Goal: Task Accomplishment & Management: Manage account settings

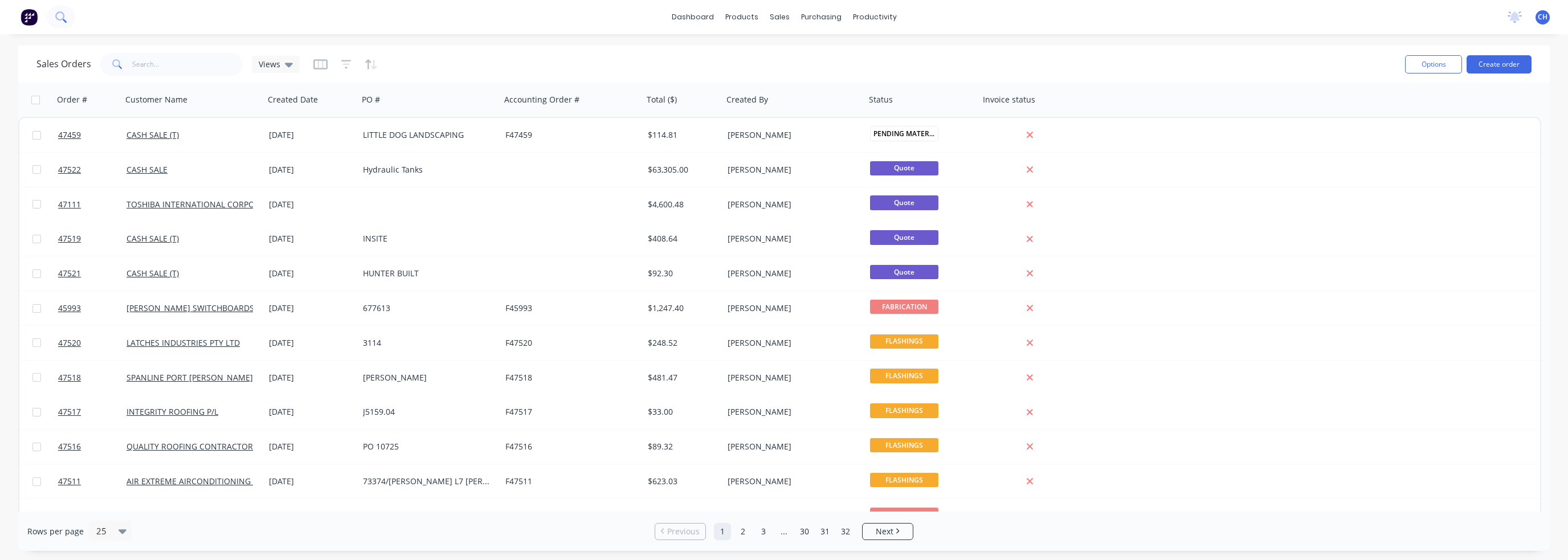
click at [58, 20] on icon at bounding box center [61, 17] width 11 height 11
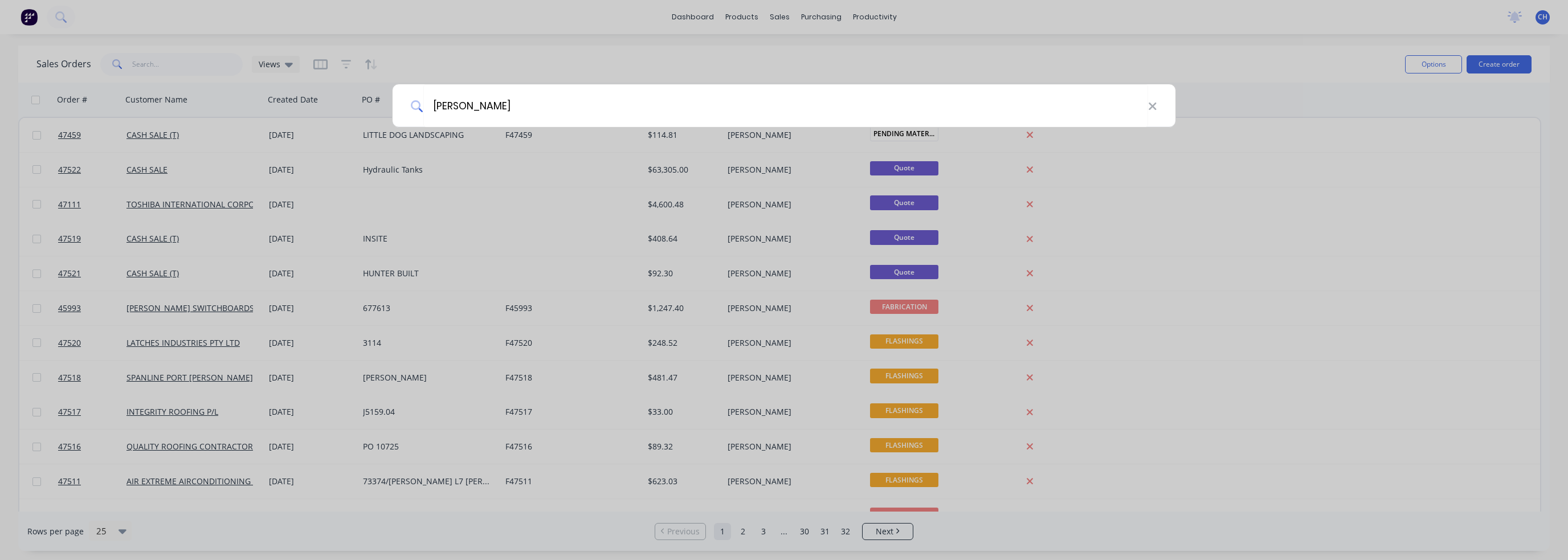
type input "[PERSON_NAME]"
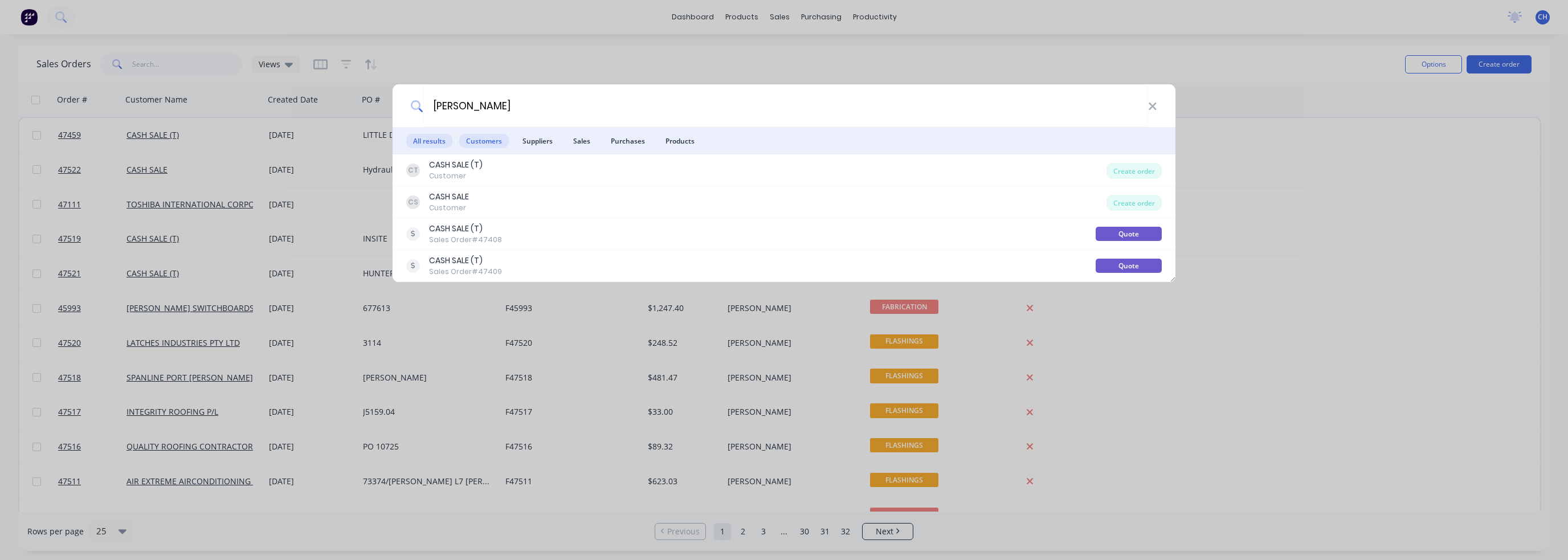
click at [487, 144] on span "Customers" at bounding box center [484, 141] width 50 height 14
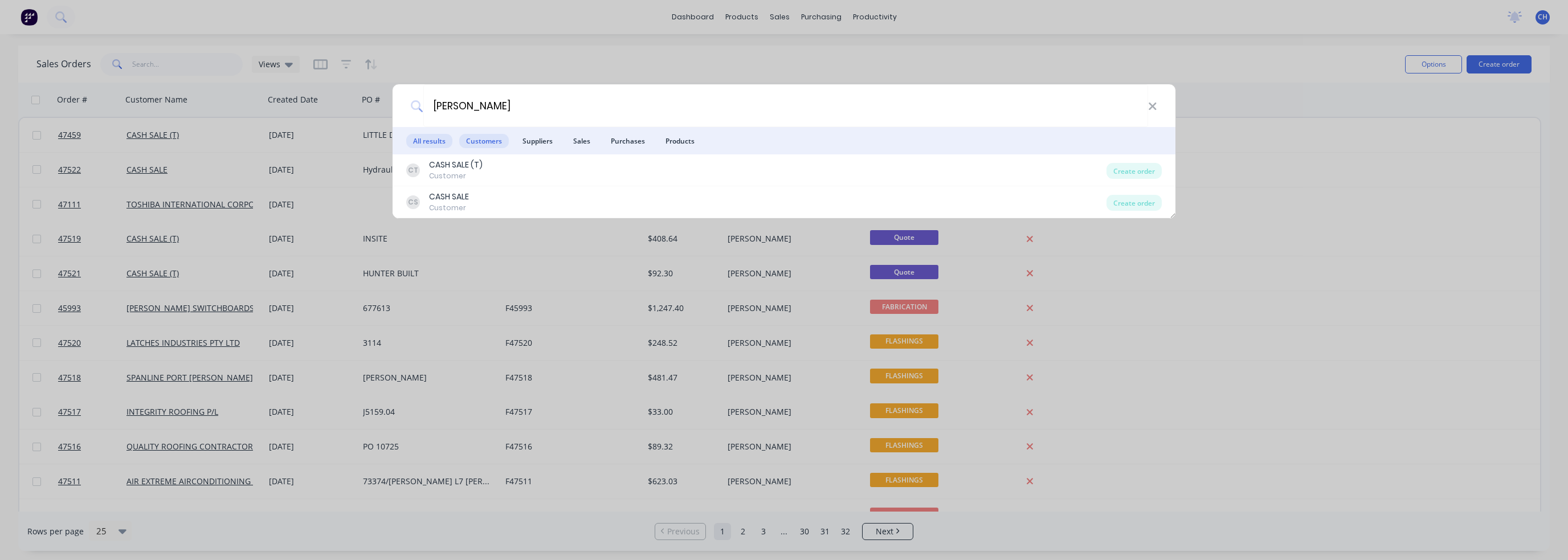
click at [419, 143] on span "All results" at bounding box center [430, 141] width 46 height 14
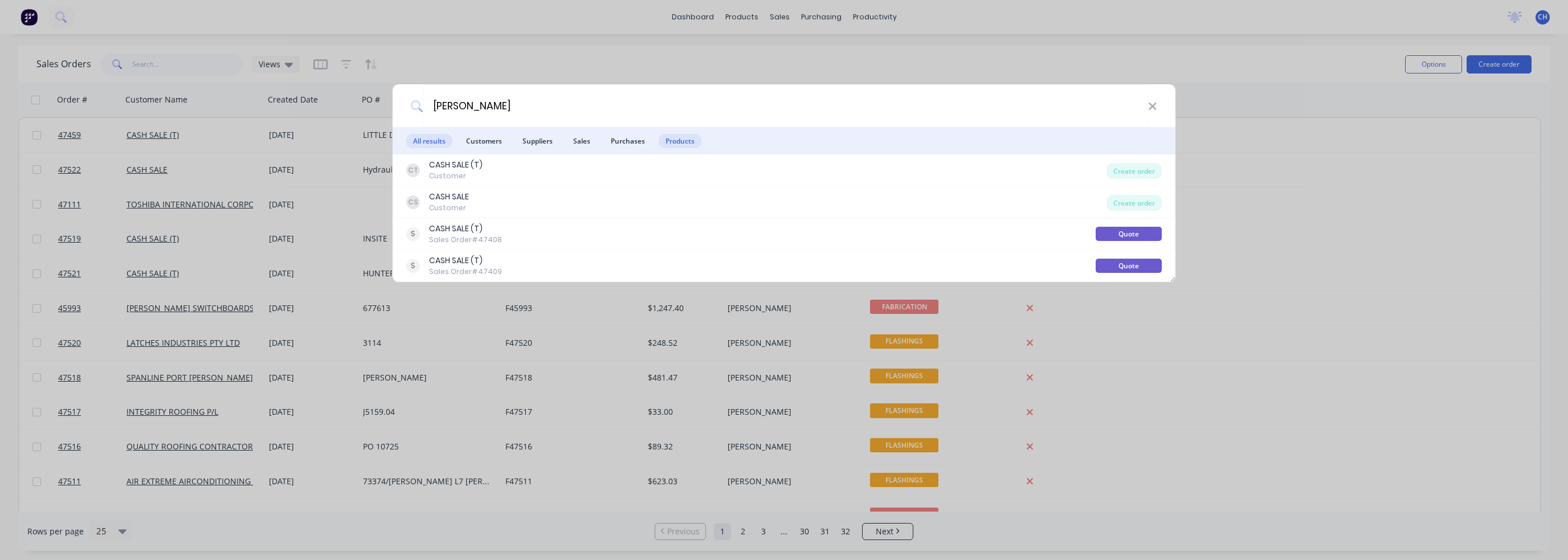
click at [686, 141] on span "Products" at bounding box center [680, 141] width 43 height 14
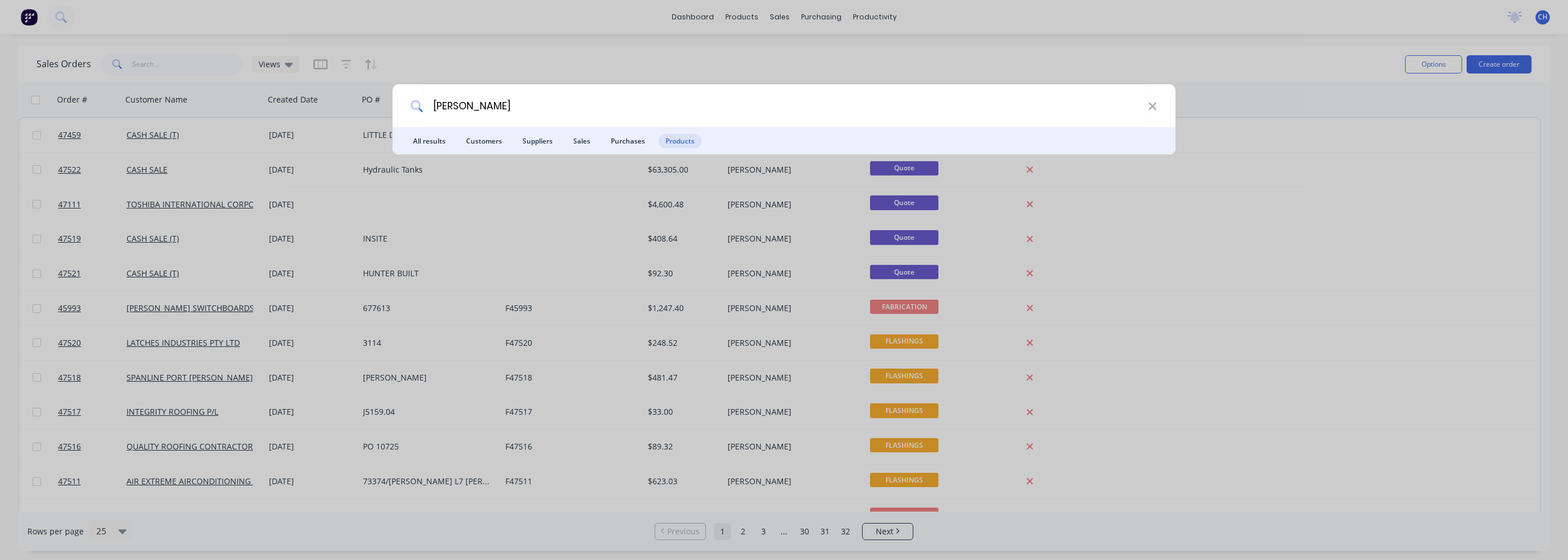
click at [823, 58] on div "[PERSON_NAME] All results Customers Suppliers Sales Purchases Products" at bounding box center [784, 280] width 1568 height 560
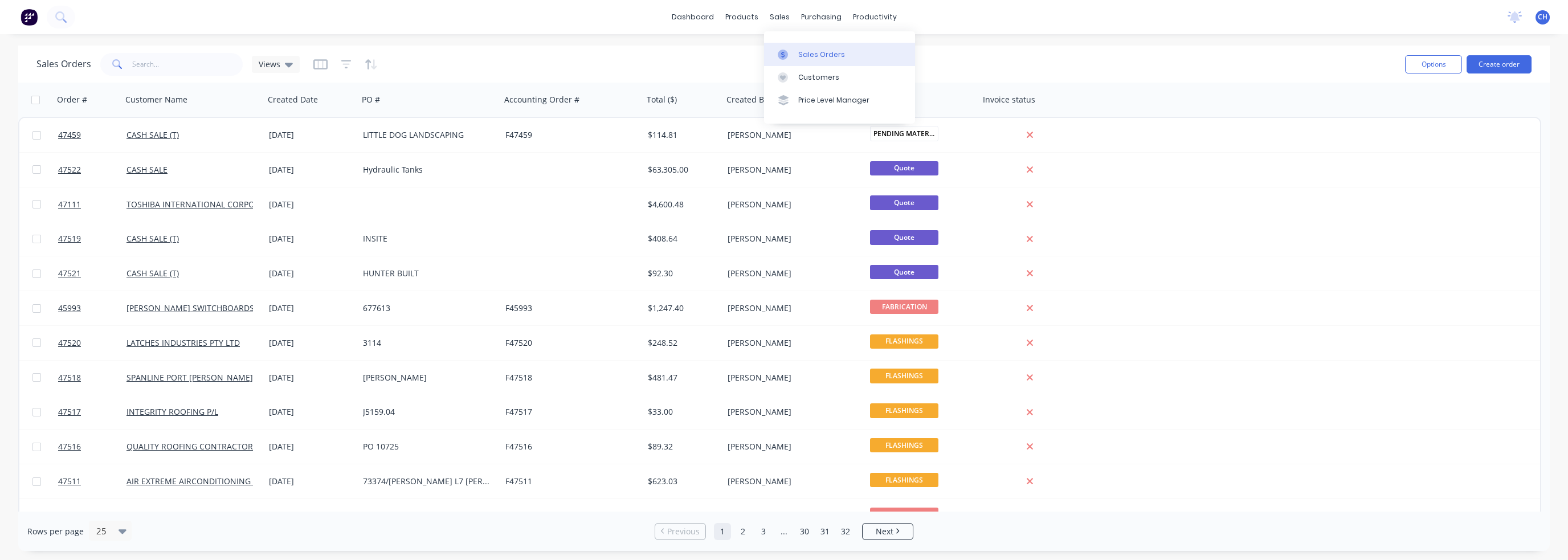
click at [823, 58] on div "Sales Orders" at bounding box center [821, 55] width 46 height 11
click at [164, 70] on input "text" at bounding box center [187, 64] width 111 height 23
click at [144, 64] on input "text" at bounding box center [187, 64] width 111 height 23
type input "rainhead"
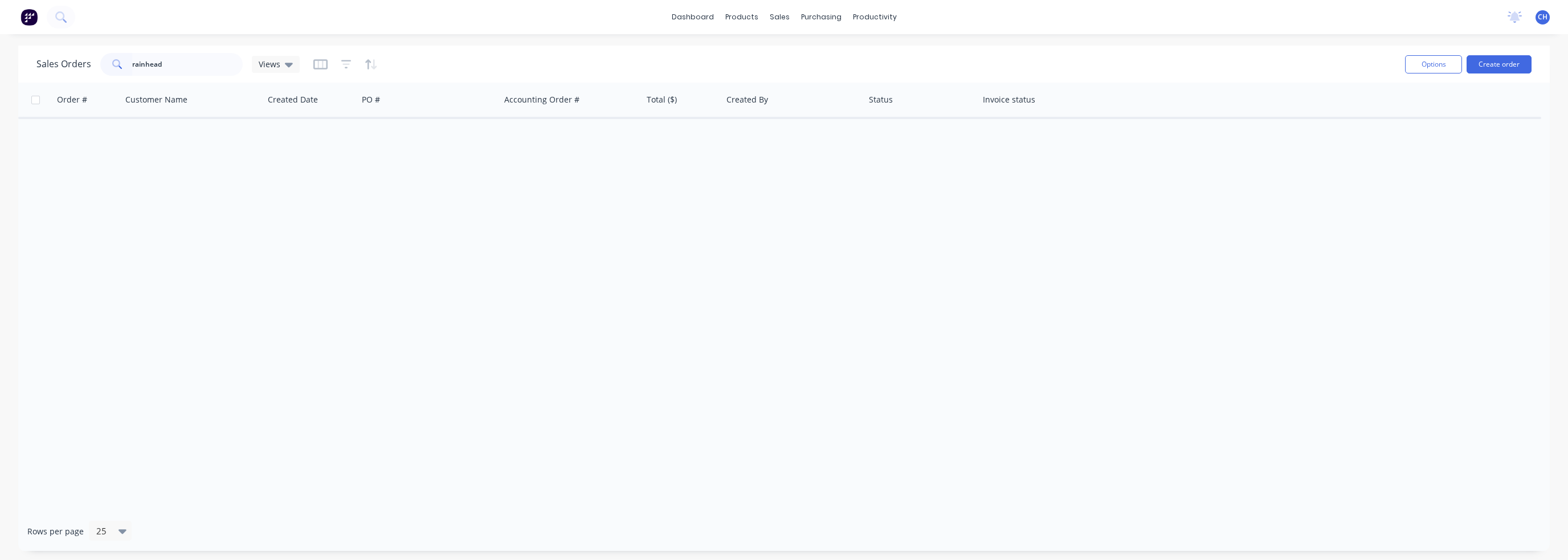
click at [300, 67] on div "Sales Orders rainhead Views" at bounding box center [716, 63] width 1359 height 28
click at [290, 67] on icon at bounding box center [289, 64] width 8 height 12
click at [696, 64] on div "Sales Orders rainhead Views" at bounding box center [716, 63] width 1359 height 28
drag, startPoint x: 87, startPoint y: 26, endPoint x: 93, endPoint y: 18, distance: 10.0
click at [93, 18] on div "dashboard products sales purchasing productivity dashboard products Product Cat…" at bounding box center [784, 17] width 1568 height 34
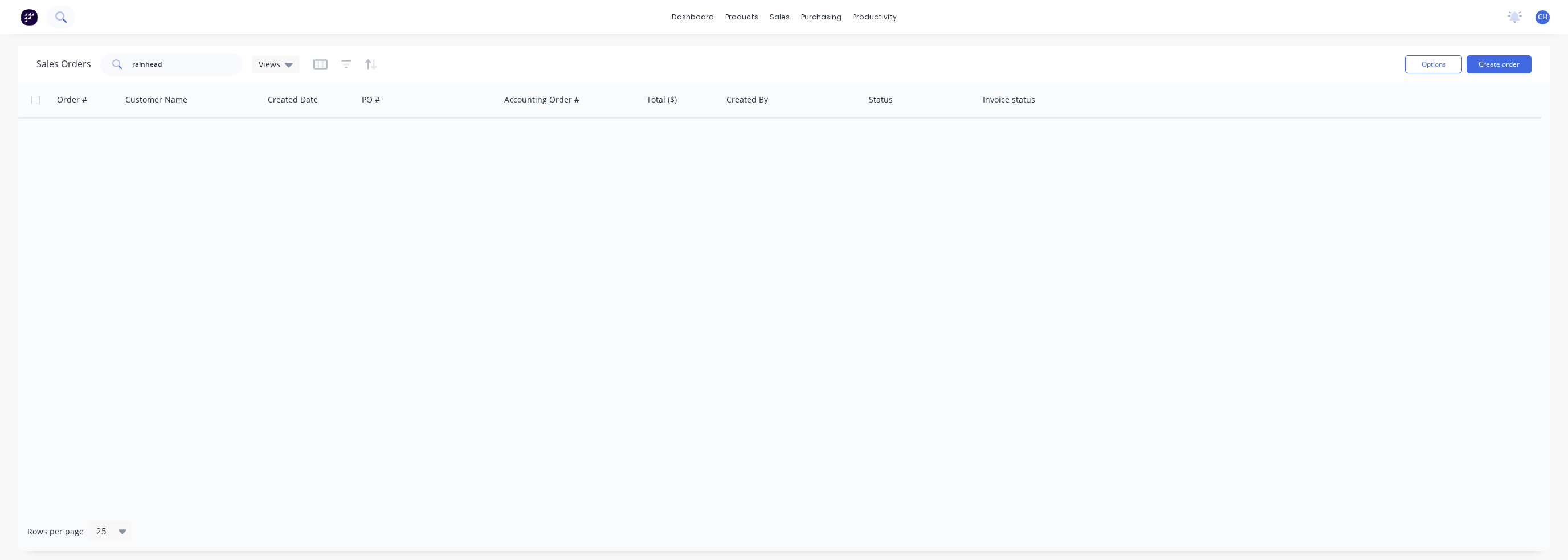
click at [50, 18] on button at bounding box center [61, 17] width 29 height 23
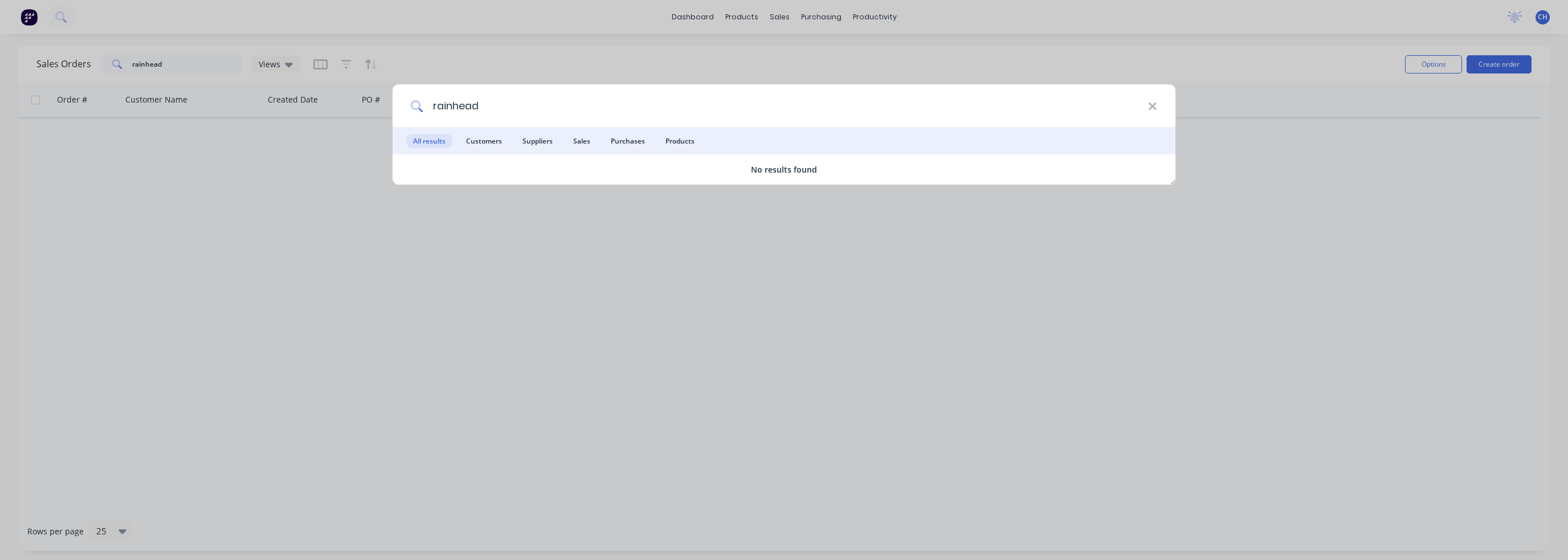
click at [519, 103] on input "rainhead" at bounding box center [785, 106] width 725 height 43
click at [447, 105] on input "rainhead" at bounding box center [785, 106] width 725 height 43
click at [451, 105] on input "rainhead" at bounding box center [785, 106] width 725 height 43
click at [499, 106] on input "rain head" at bounding box center [785, 106] width 725 height 43
type input "rain head"
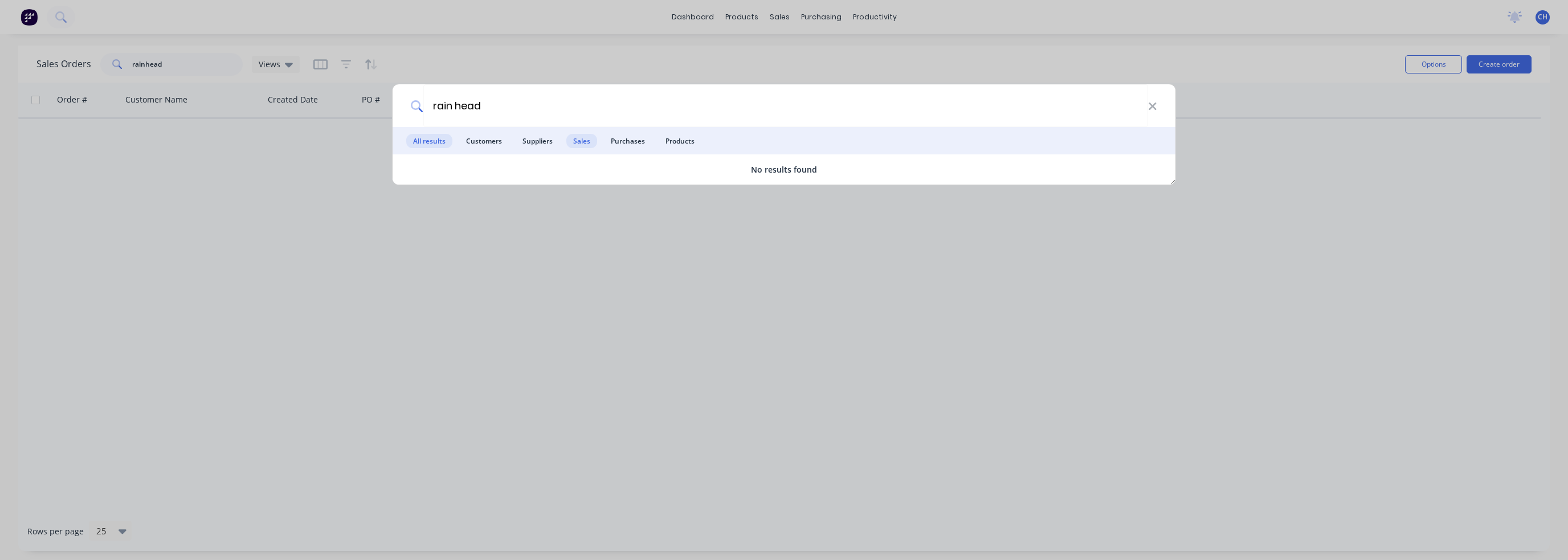
click at [583, 141] on span "Sales" at bounding box center [581, 141] width 31 height 14
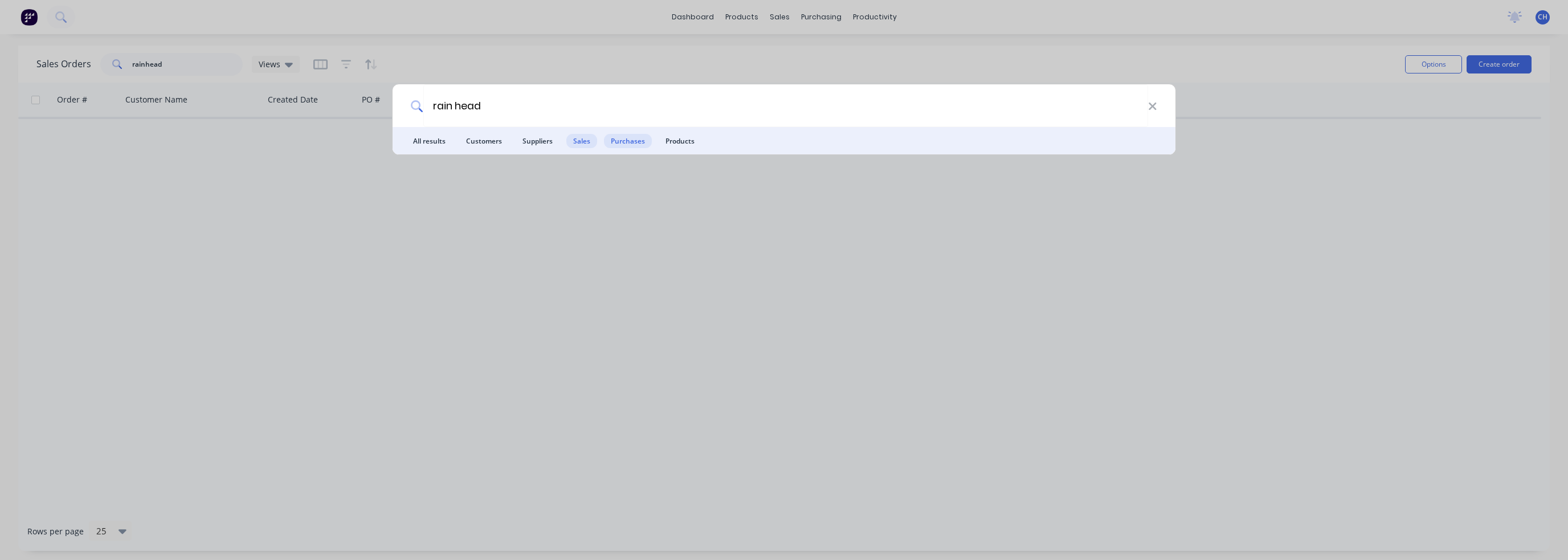
click at [625, 140] on span "Purchases" at bounding box center [628, 141] width 48 height 14
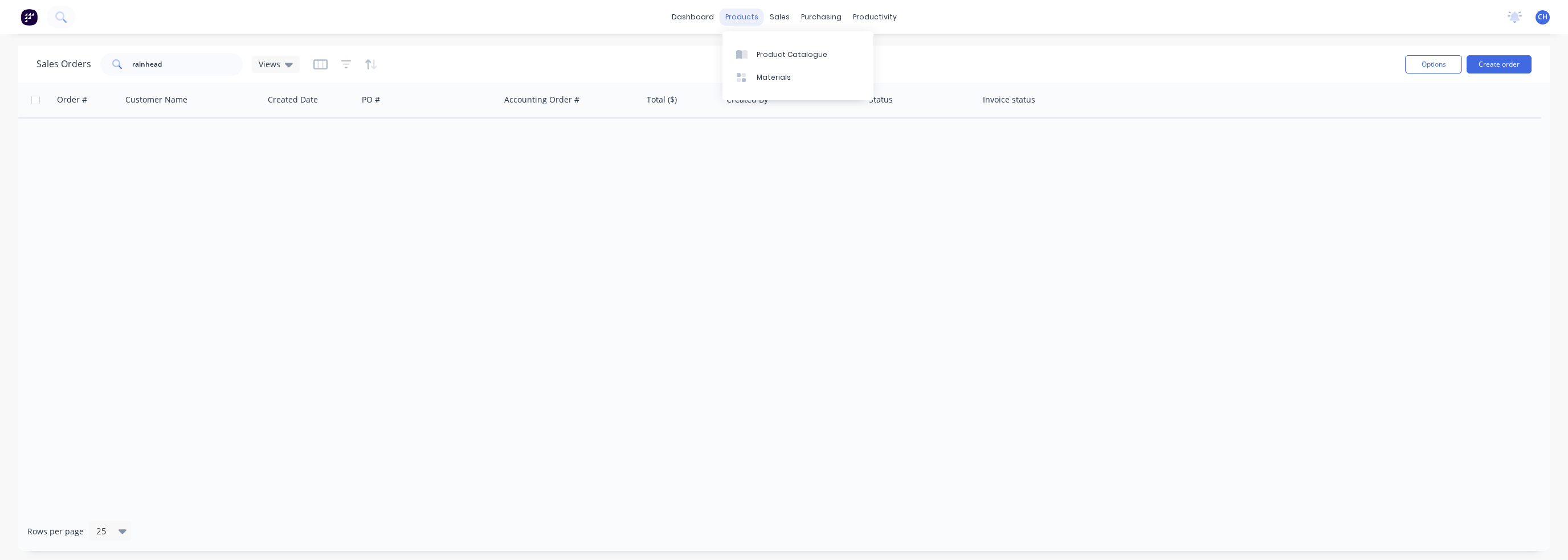
click at [725, 16] on div "products" at bounding box center [742, 17] width 45 height 17
click at [814, 52] on div "Sales Orders" at bounding box center [821, 55] width 46 height 11
drag, startPoint x: 372, startPoint y: 69, endPoint x: 427, endPoint y: 57, distance: 56.3
click at [427, 57] on div "Sales Orders rainhead Views" at bounding box center [716, 63] width 1359 height 28
click at [1418, 64] on button "Options" at bounding box center [1433, 64] width 57 height 18
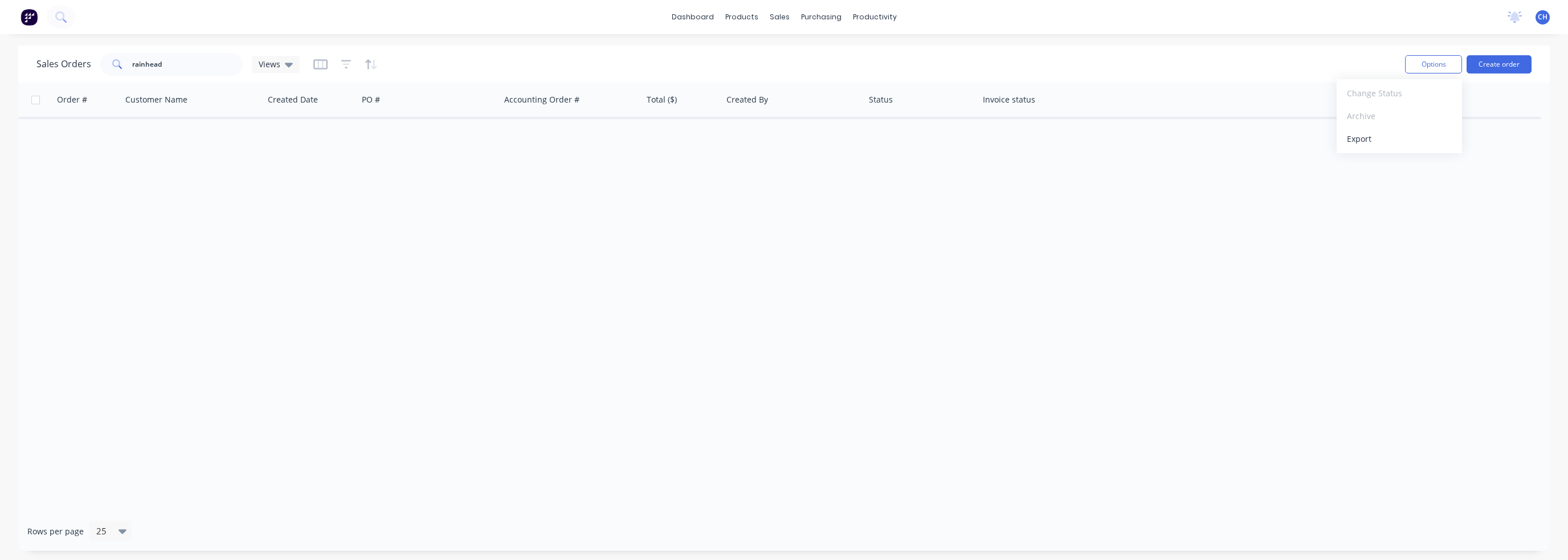
click at [724, 121] on div "Order # Customer Name Created Date PO # Accounting Order # Total ($) Created By…" at bounding box center [784, 297] width 1531 height 429
click at [275, 59] on span "Views" at bounding box center [269, 63] width 21 height 12
click at [397, 58] on div "Sales Orders rainhead Views" at bounding box center [716, 63] width 1359 height 28
click at [322, 66] on icon "button" at bounding box center [321, 64] width 14 height 12
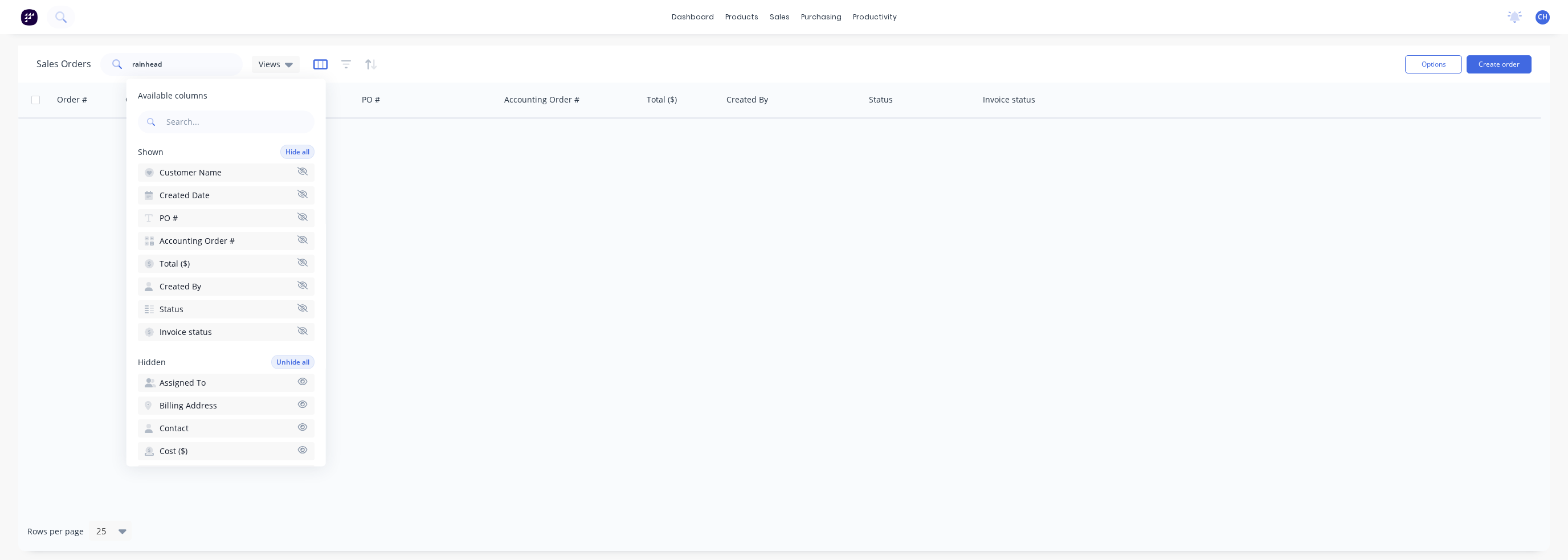
click at [324, 66] on icon "button" at bounding box center [321, 64] width 14 height 12
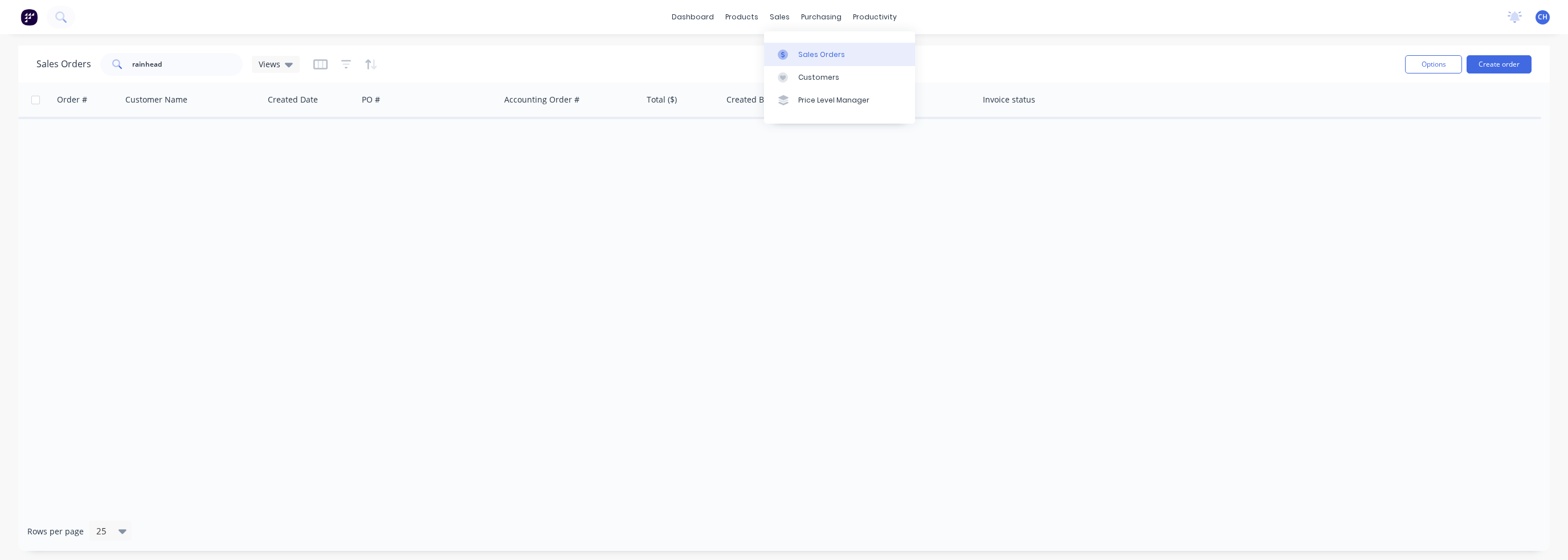
click at [804, 58] on div "Sales Orders" at bounding box center [821, 55] width 46 height 11
click at [196, 77] on div "Sales Orders rainhead Views" at bounding box center [716, 63] width 1359 height 28
drag, startPoint x: 190, startPoint y: 67, endPoint x: 30, endPoint y: 78, distance: 160.4
click at [28, 75] on div "Sales Orders rainhead Views Options Create order" at bounding box center [784, 64] width 1531 height 37
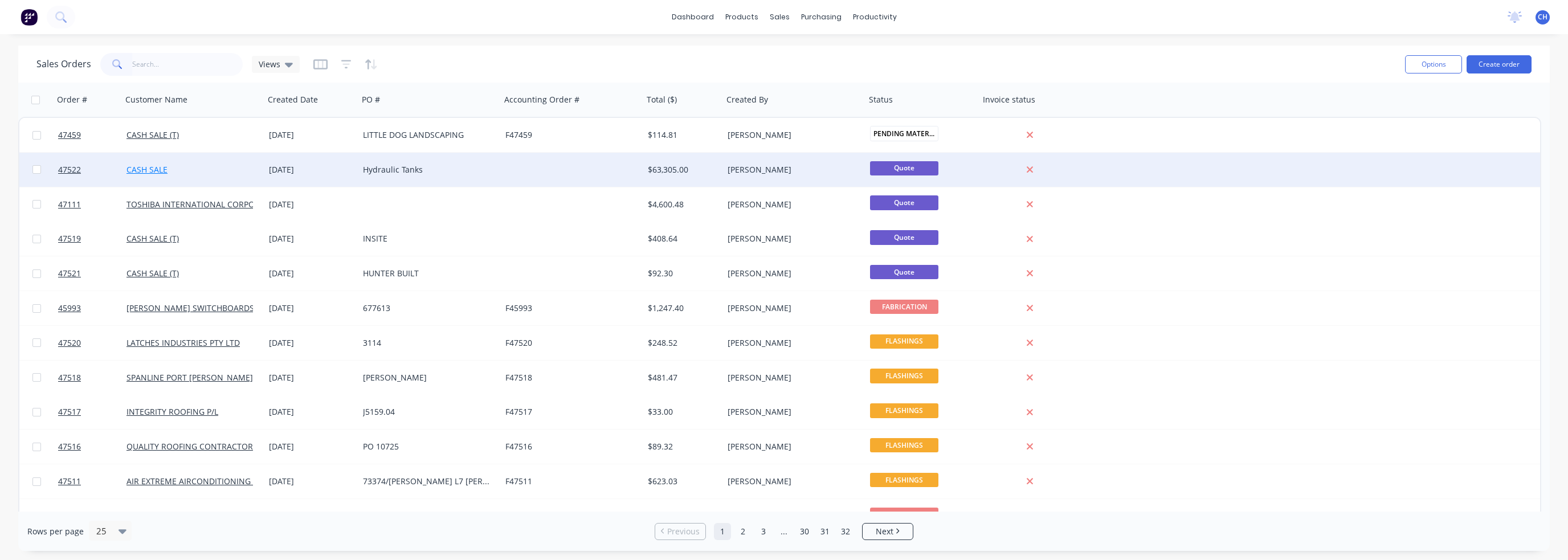
click at [152, 169] on link "CASH SALE" at bounding box center [147, 169] width 41 height 11
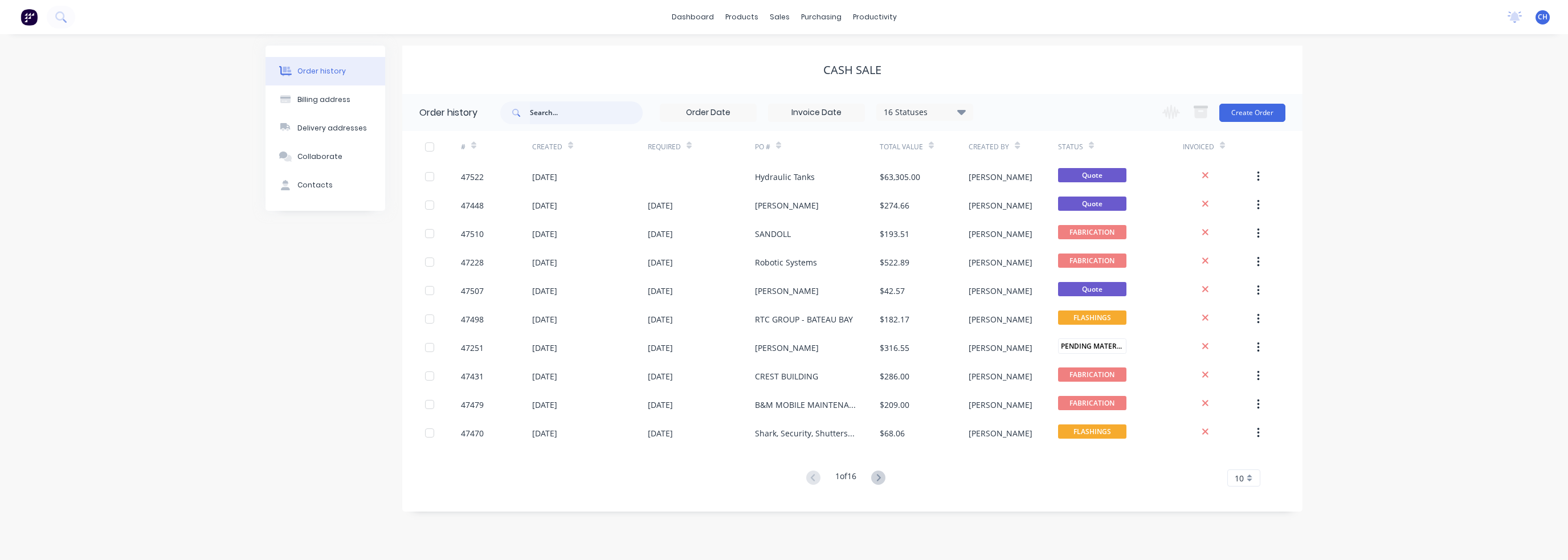
click at [565, 113] on input "text" at bounding box center [586, 113] width 113 height 23
type input "rain head"
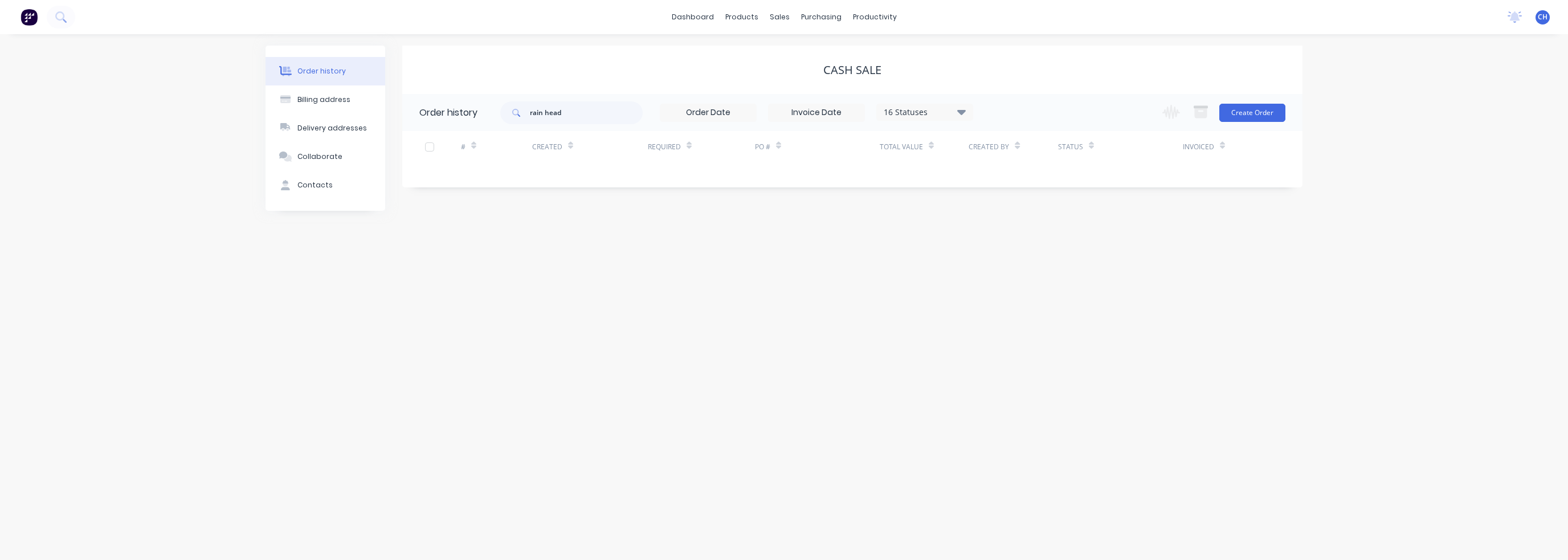
click at [959, 111] on icon at bounding box center [962, 112] width 9 height 5
click at [1019, 266] on label at bounding box center [1019, 266] width 0 height 0
click at [1019, 273] on input "checkbox" at bounding box center [1023, 271] width 9 height 11
checkbox input "true"
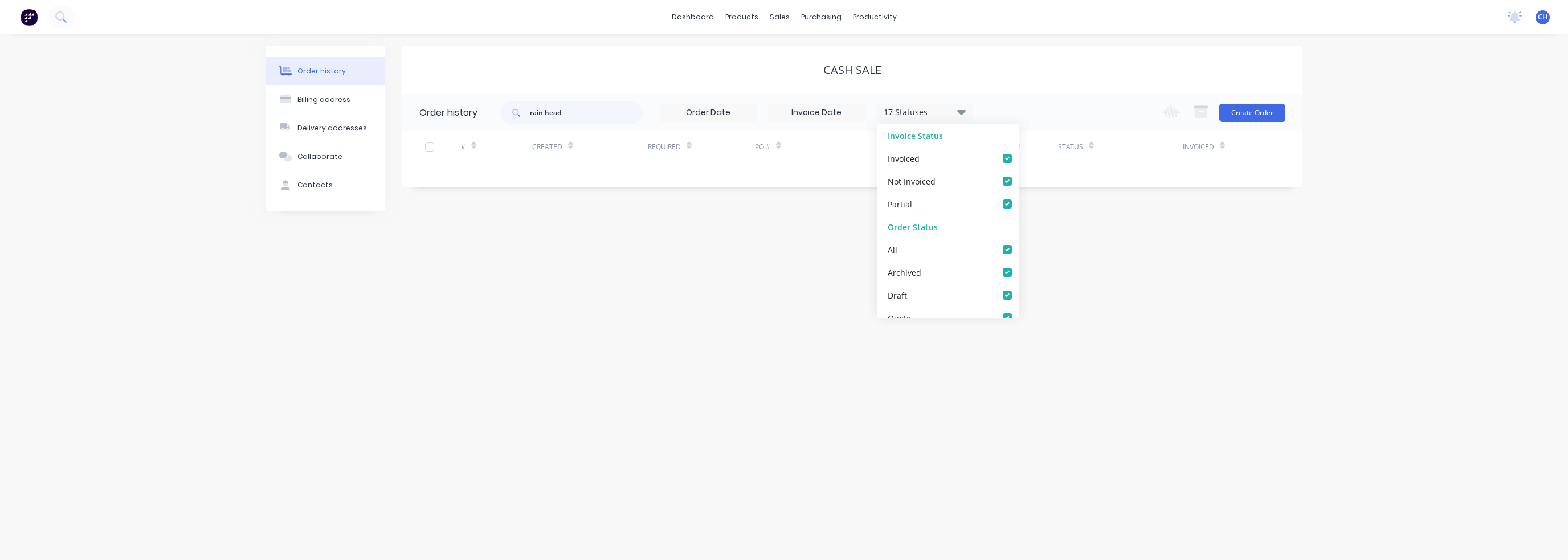
click at [1145, 268] on div "Order history Billing address Delivery addresses Collaborate Contacts CASH SALE…" at bounding box center [784, 297] width 1568 height 526
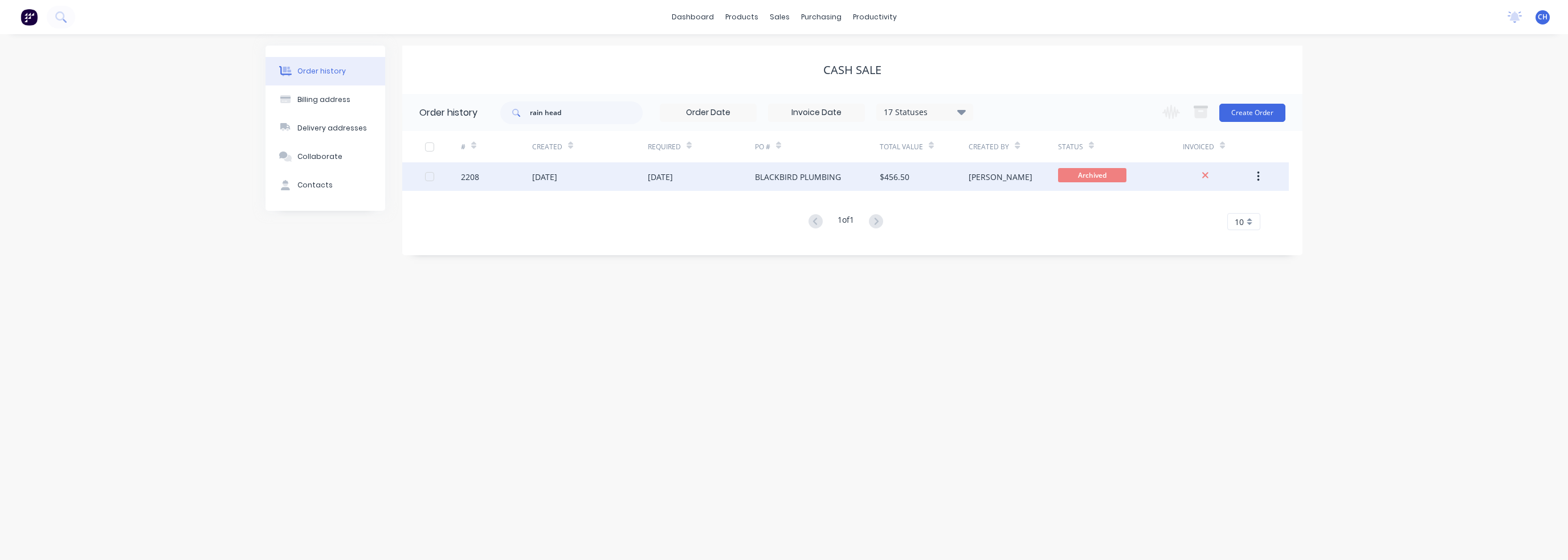
click at [825, 180] on div "BLACKBIRD PLUMBING" at bounding box center [798, 177] width 86 height 12
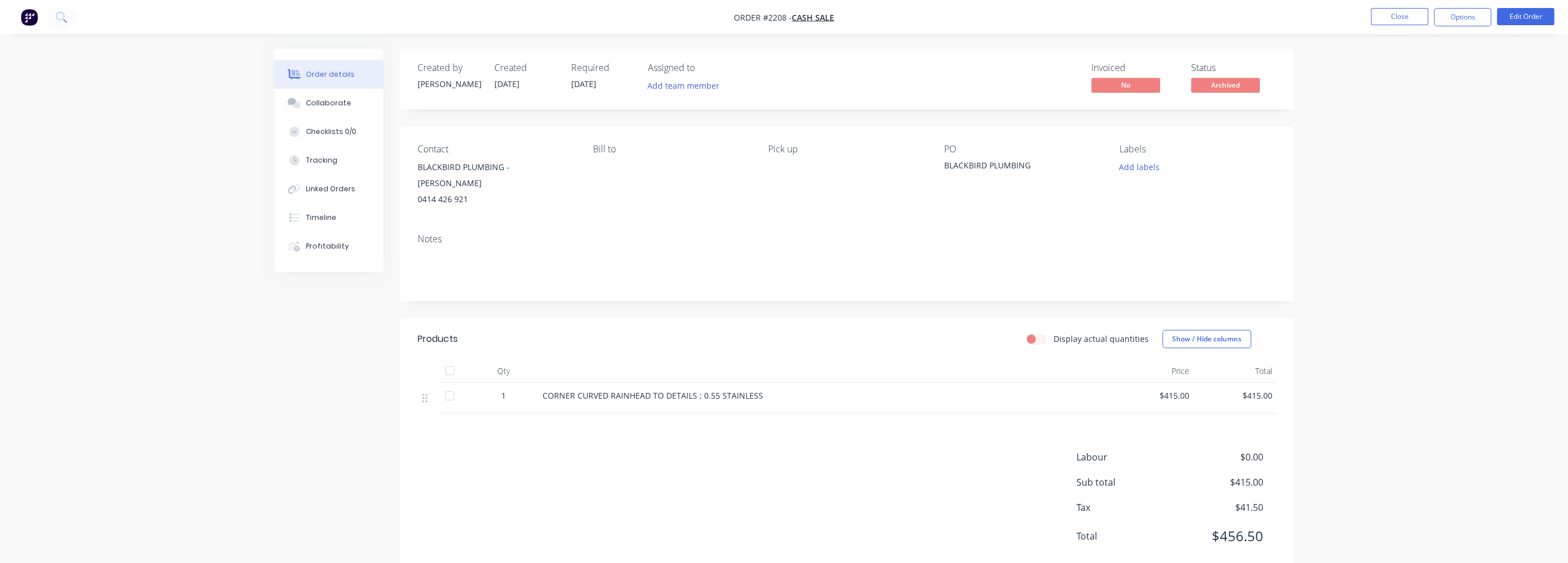
click at [781, 390] on div "CORNER CURVED RAINHEAD TO DETAILS ; 0.55 STAINLESS" at bounding box center [824, 395] width 564 height 12
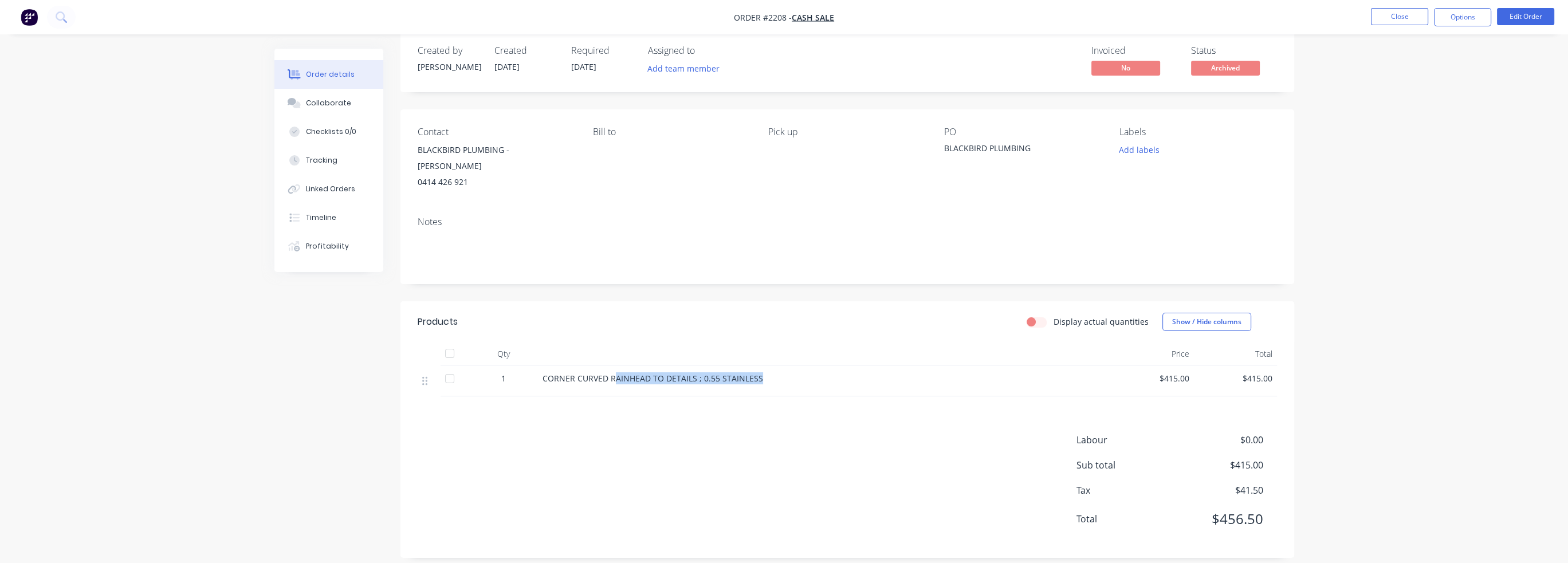
drag, startPoint x: 612, startPoint y: 366, endPoint x: 793, endPoint y: 369, distance: 181.0
click at [793, 372] on div "CORNER CURVED RAINHEAD TO DETAILS ; 0.55 STAINLESS" at bounding box center [824, 377] width 564 height 12
click at [806, 372] on div "CORNER CURVED RAINHEAD TO DETAILS ; 0.55 STAINLESS" at bounding box center [824, 377] width 564 height 12
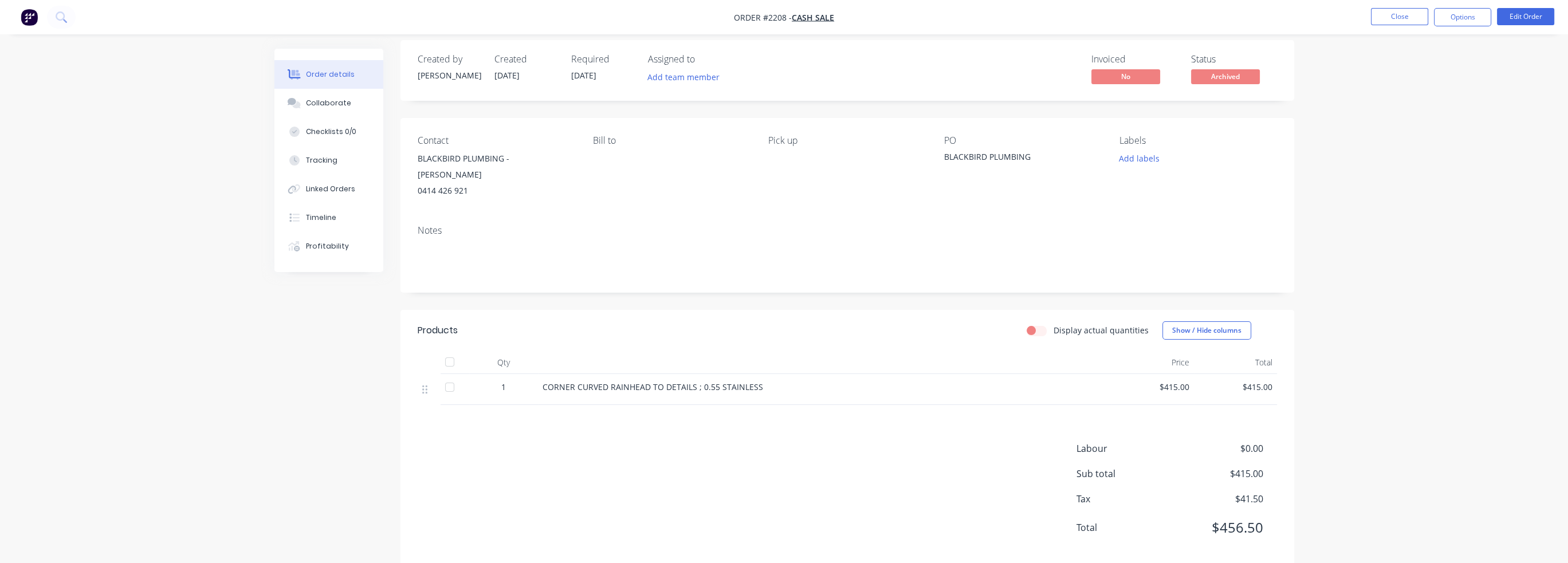
scroll to position [0, 0]
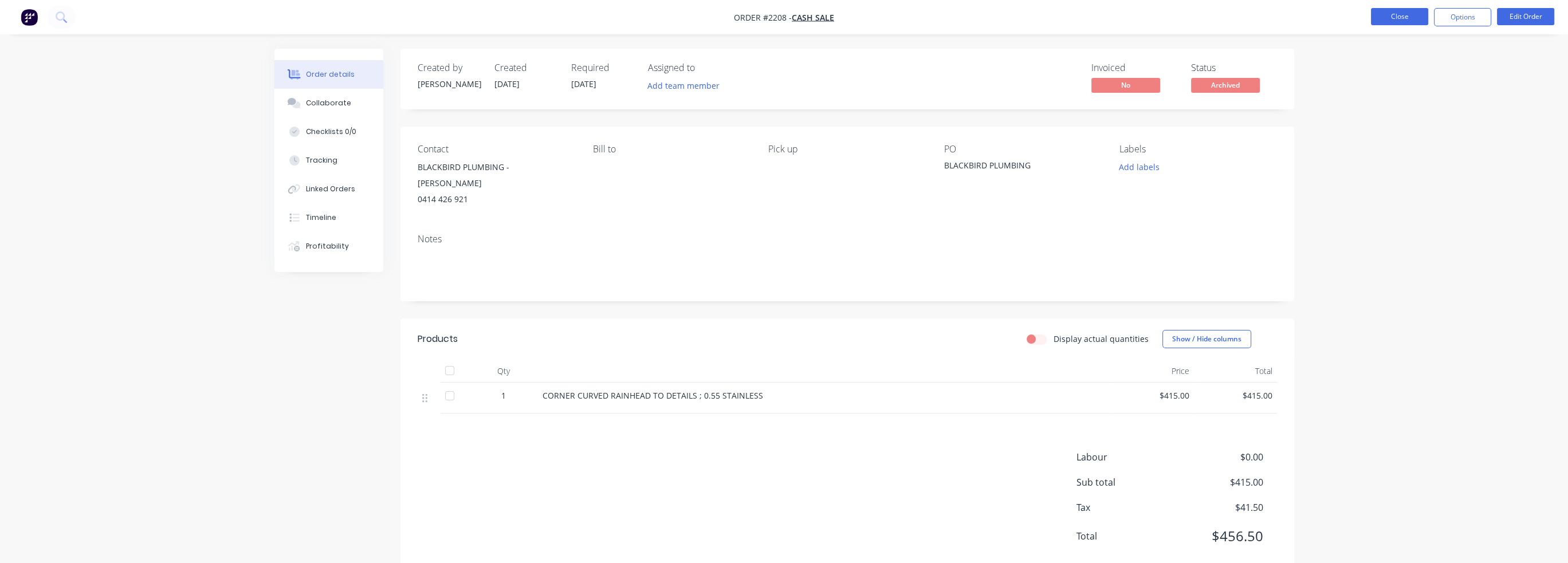
click at [1408, 18] on button "Close" at bounding box center [1399, 16] width 57 height 17
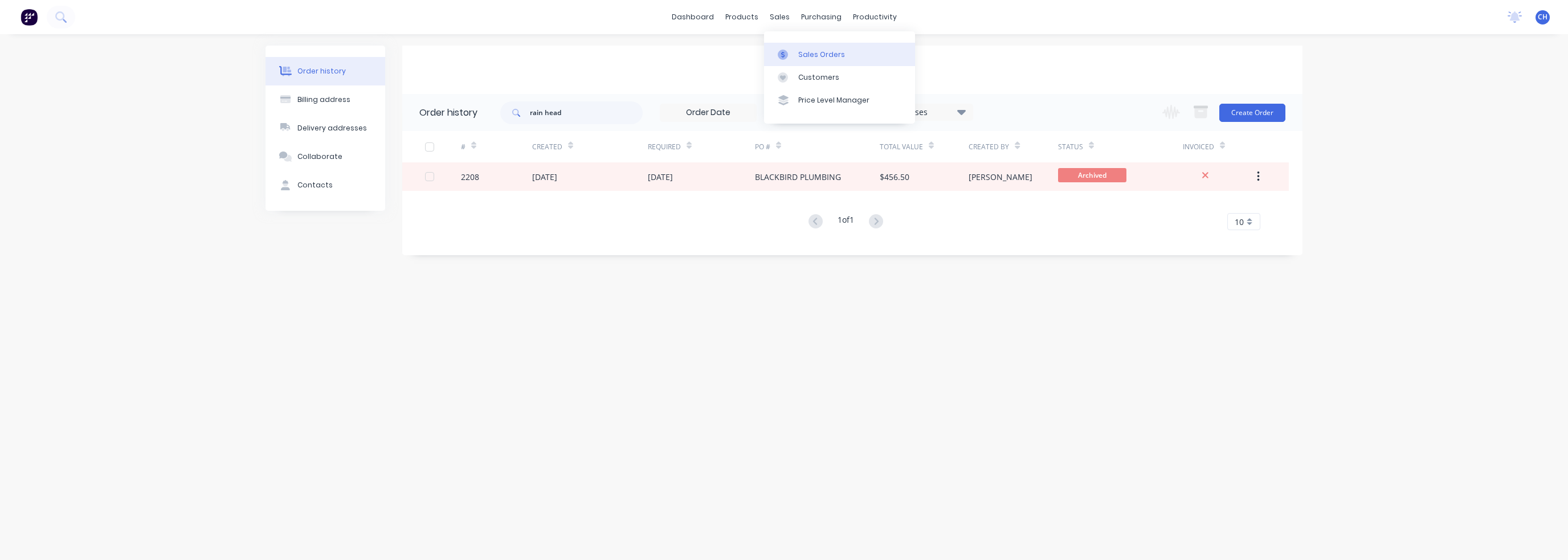
click at [800, 48] on link "Sales Orders" at bounding box center [839, 54] width 151 height 23
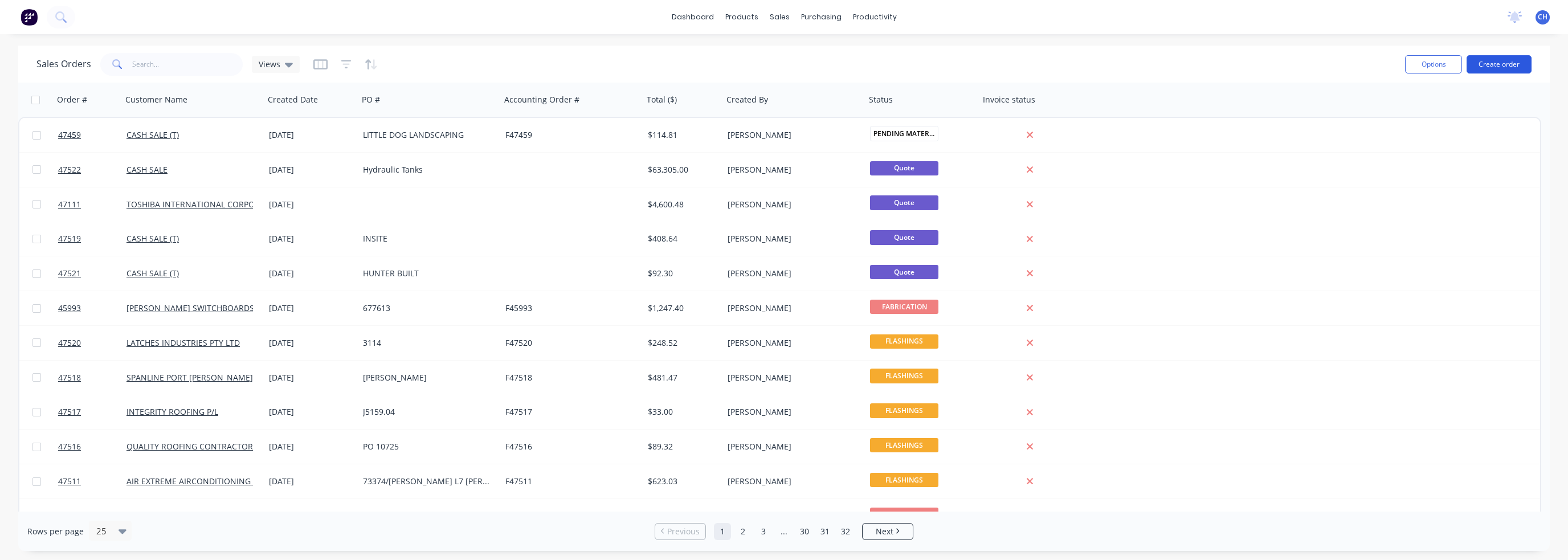
click at [1499, 62] on button "Create order" at bounding box center [1498, 64] width 65 height 18
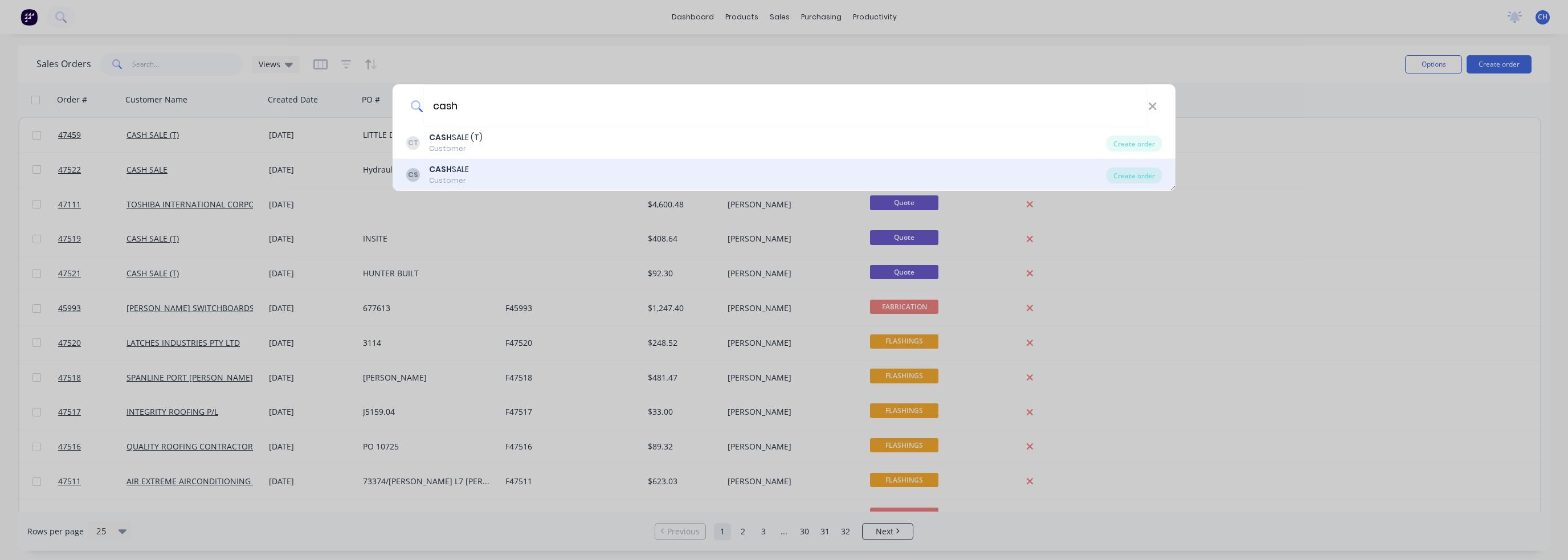
type input "cash"
click at [464, 175] on div "CASH SALE" at bounding box center [448, 169] width 40 height 12
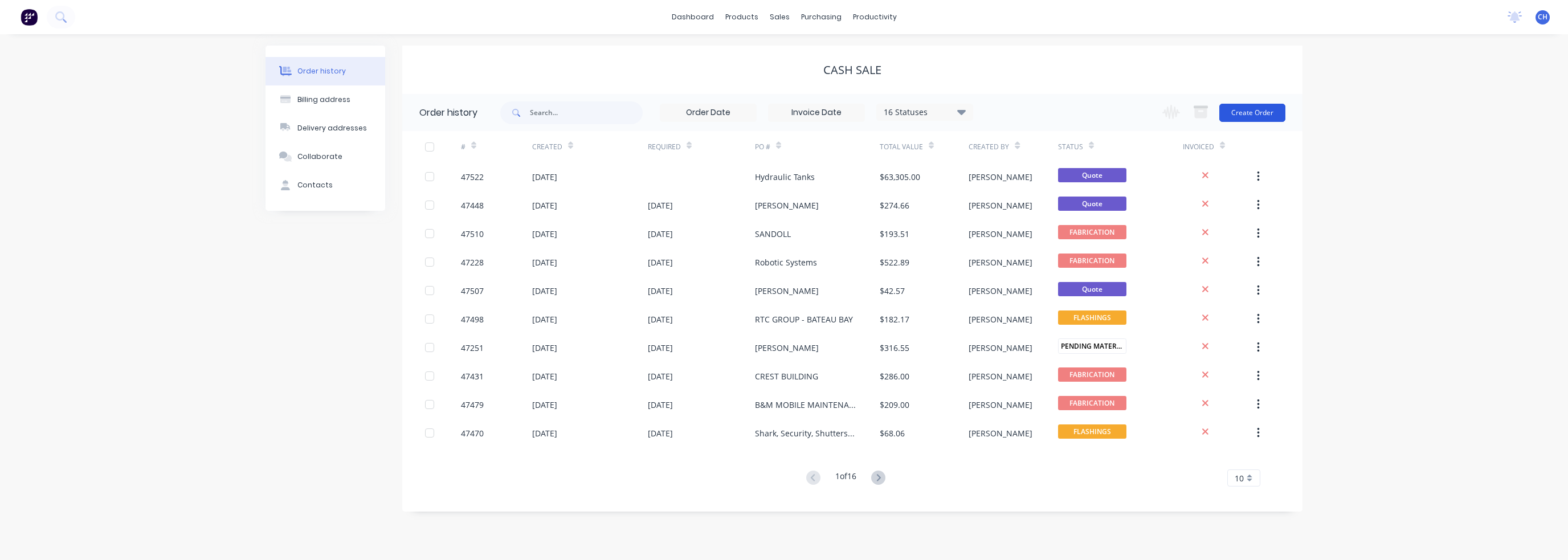
click at [1264, 110] on button "Create Order" at bounding box center [1252, 112] width 66 height 18
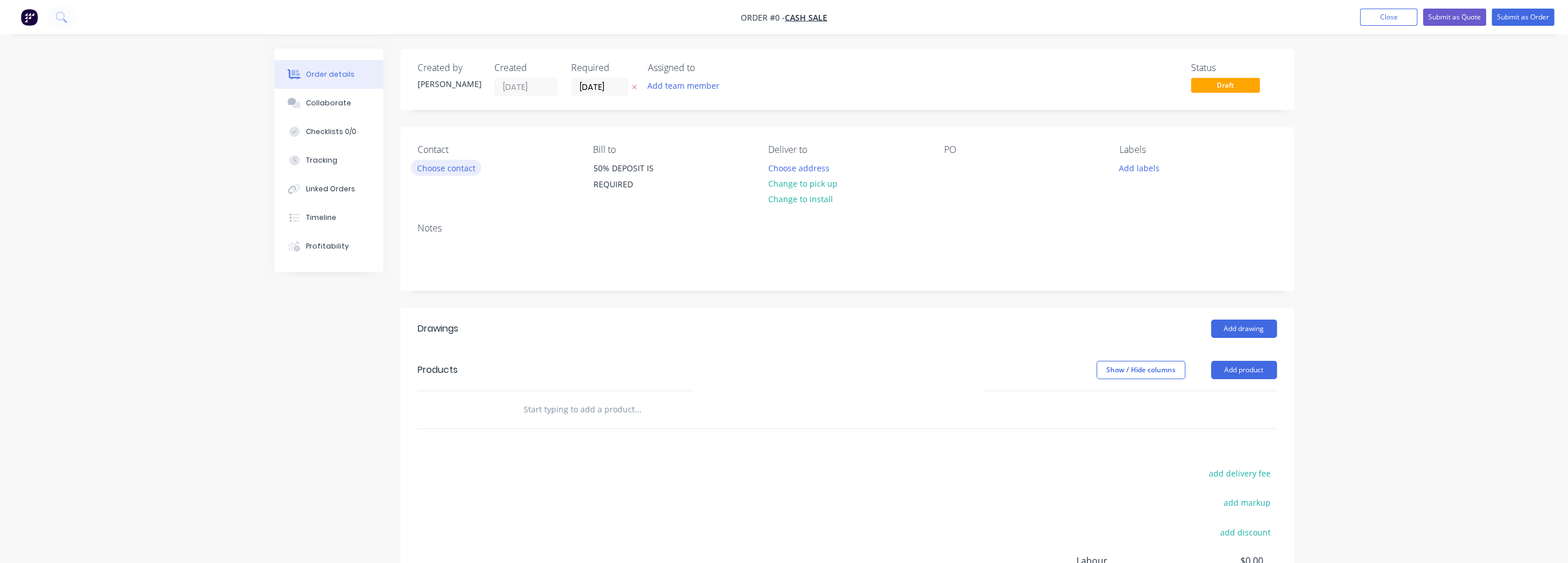
click at [450, 166] on button "Choose contact" at bounding box center [446, 167] width 71 height 15
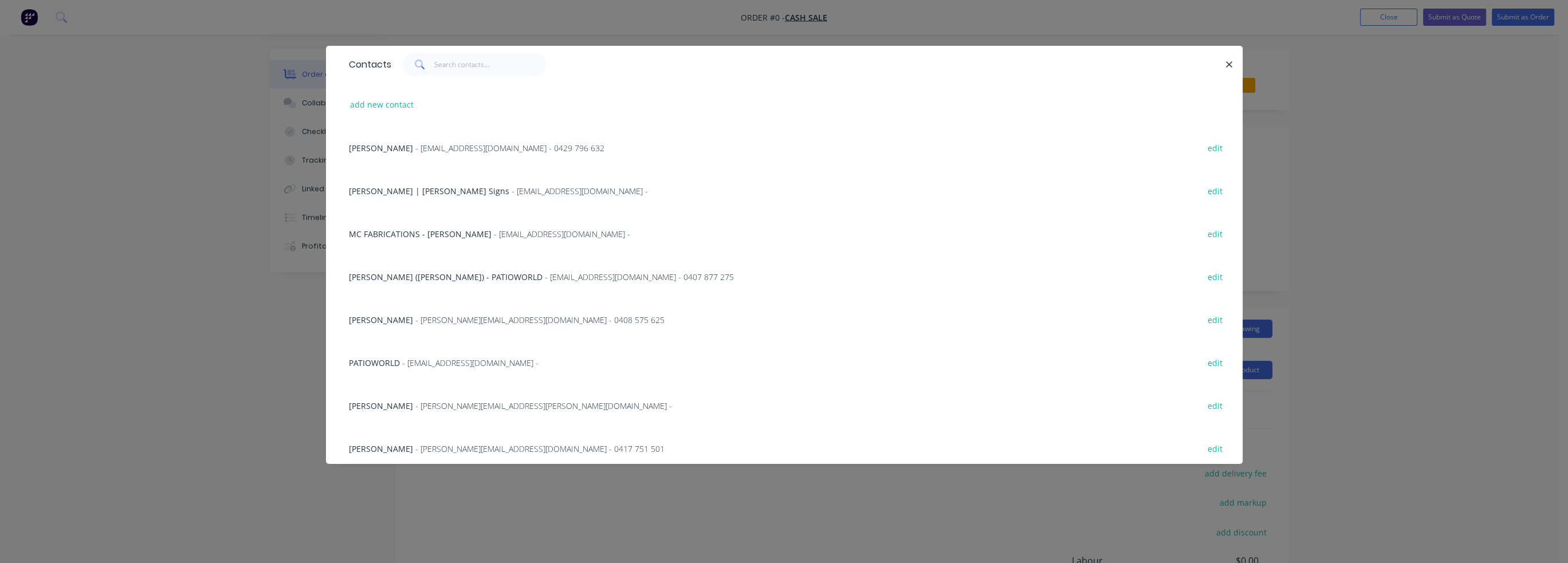
drag, startPoint x: 417, startPoint y: 108, endPoint x: 441, endPoint y: 104, distance: 24.3
click at [417, 108] on div "add new contact" at bounding box center [784, 105] width 882 height 43
click at [473, 73] on input "text" at bounding box center [489, 65] width 112 height 23
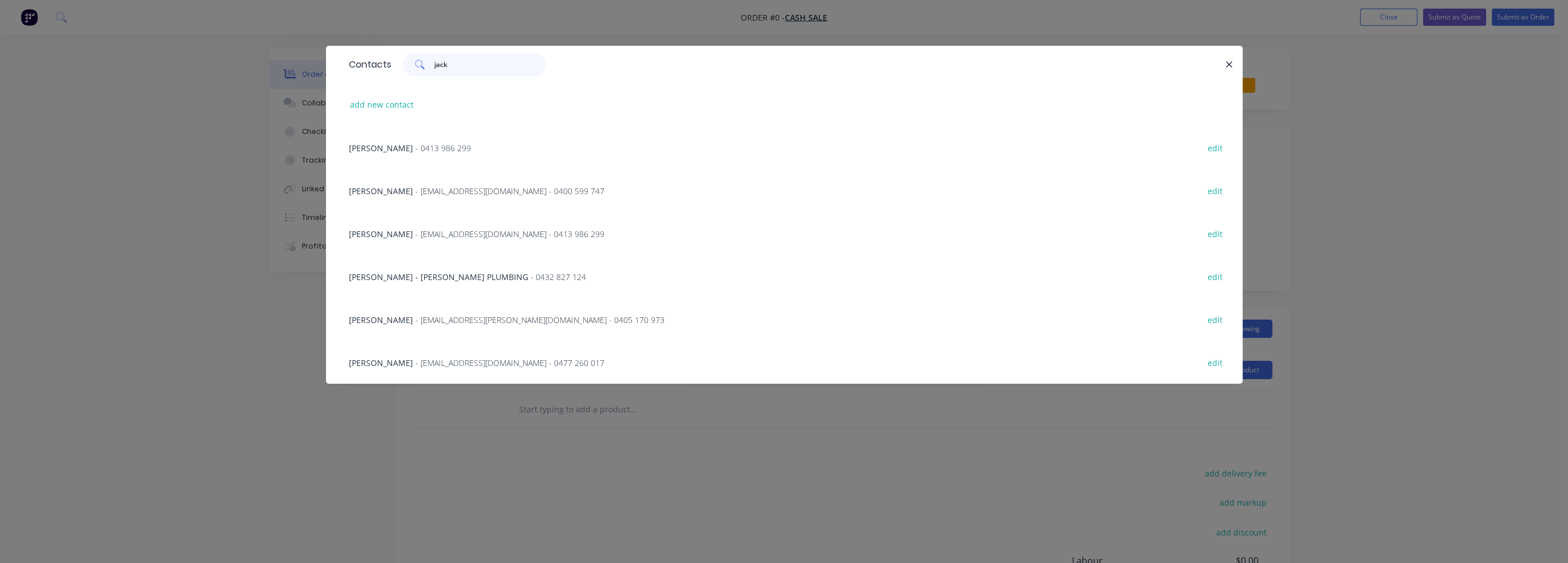
drag, startPoint x: 467, startPoint y: 66, endPoint x: 349, endPoint y: 69, distance: 118.0
click at [351, 66] on div "Contacts jack" at bounding box center [784, 65] width 917 height 38
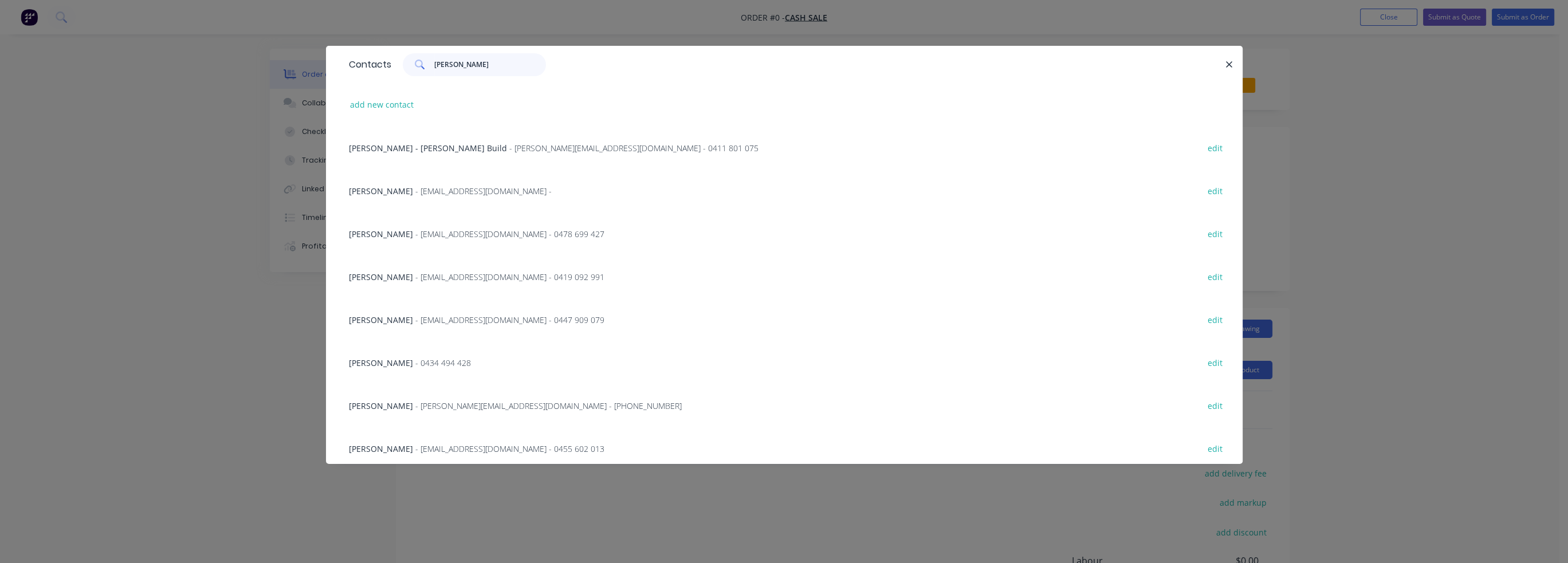
scroll to position [57, 0]
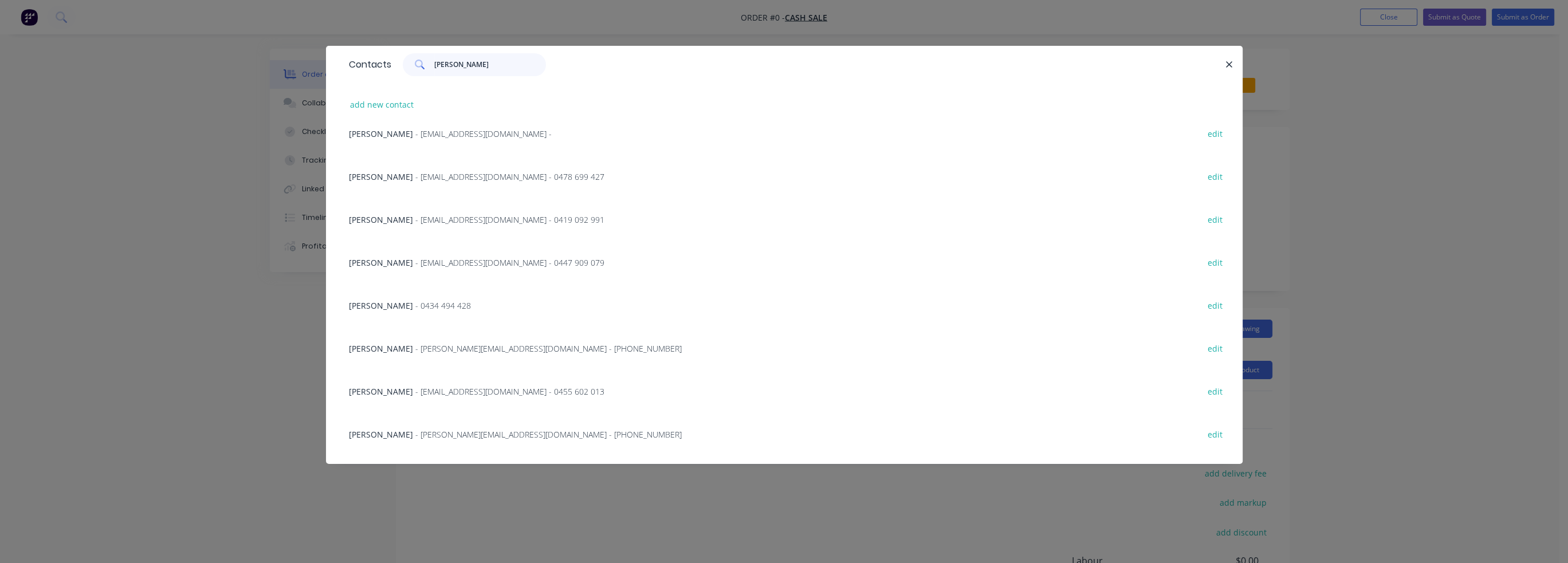
drag, startPoint x: 472, startPoint y: 64, endPoint x: 375, endPoint y: 64, distance: 97.0
click at [375, 64] on div "Contacts [PERSON_NAME]" at bounding box center [784, 65] width 917 height 38
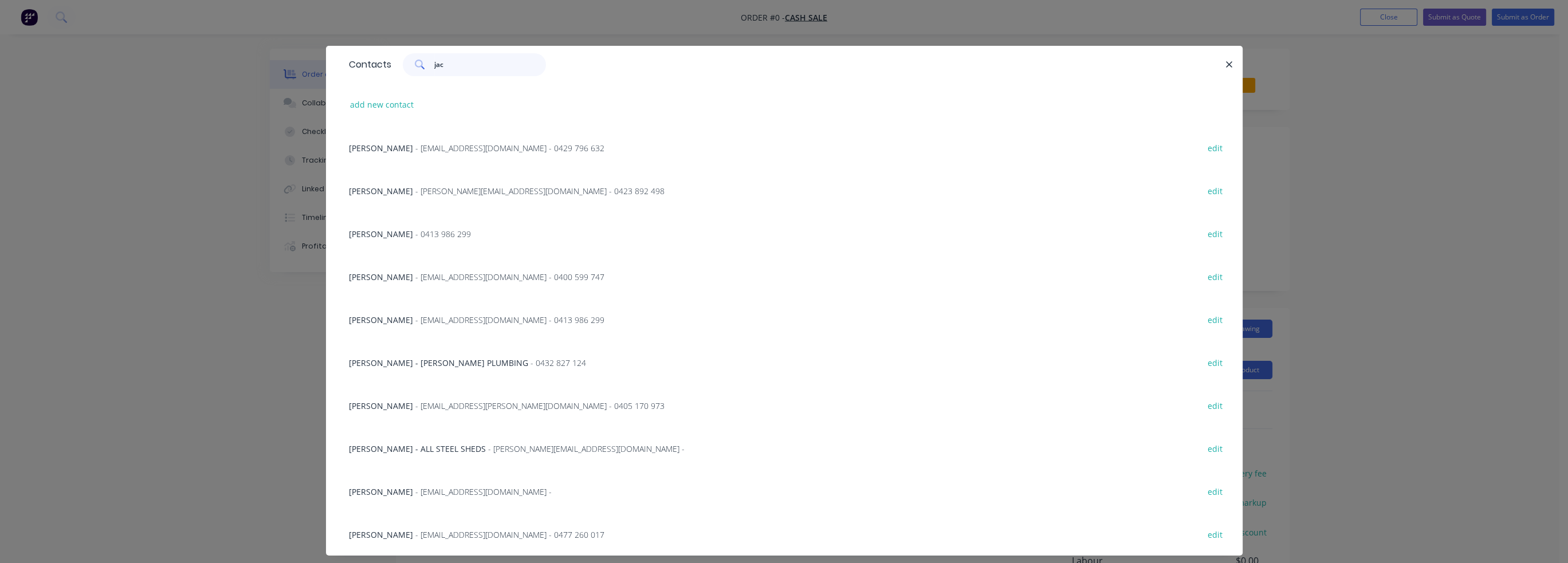
scroll to position [0, 0]
type input "jack"
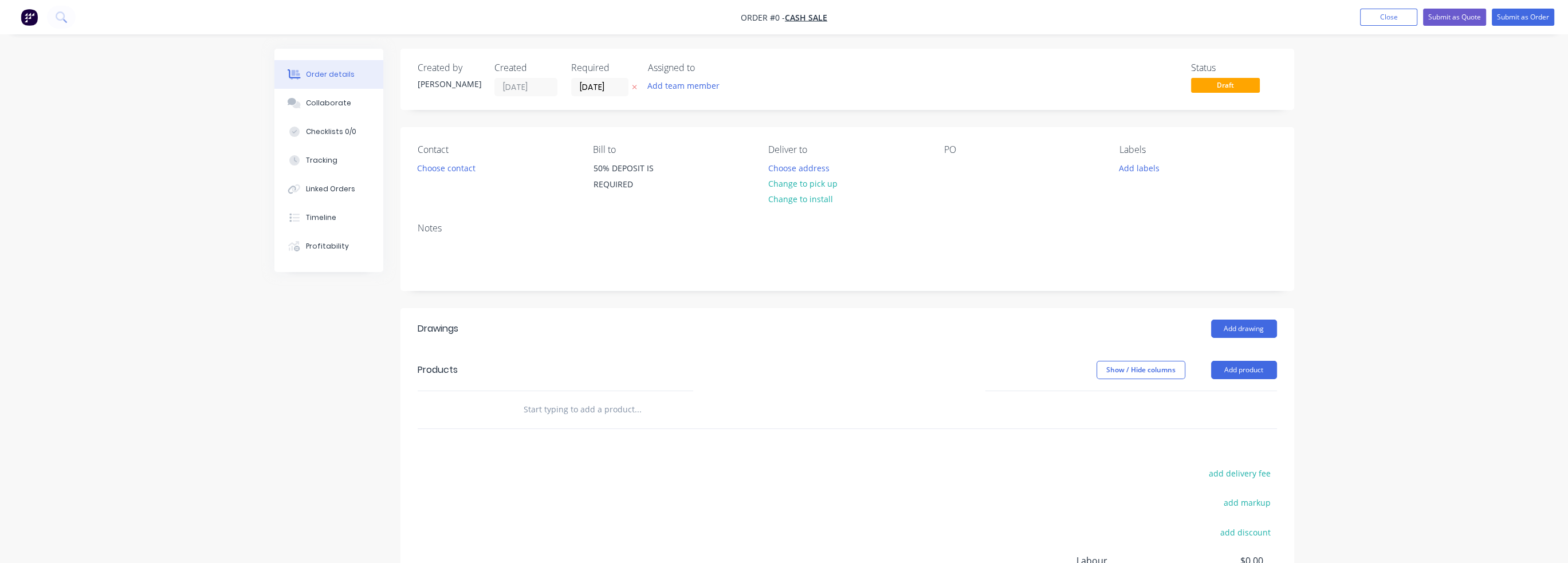
click at [440, 178] on div "Contact Choose contact" at bounding box center [496, 170] width 157 height 52
click at [445, 169] on button "Choose contact" at bounding box center [446, 167] width 71 height 15
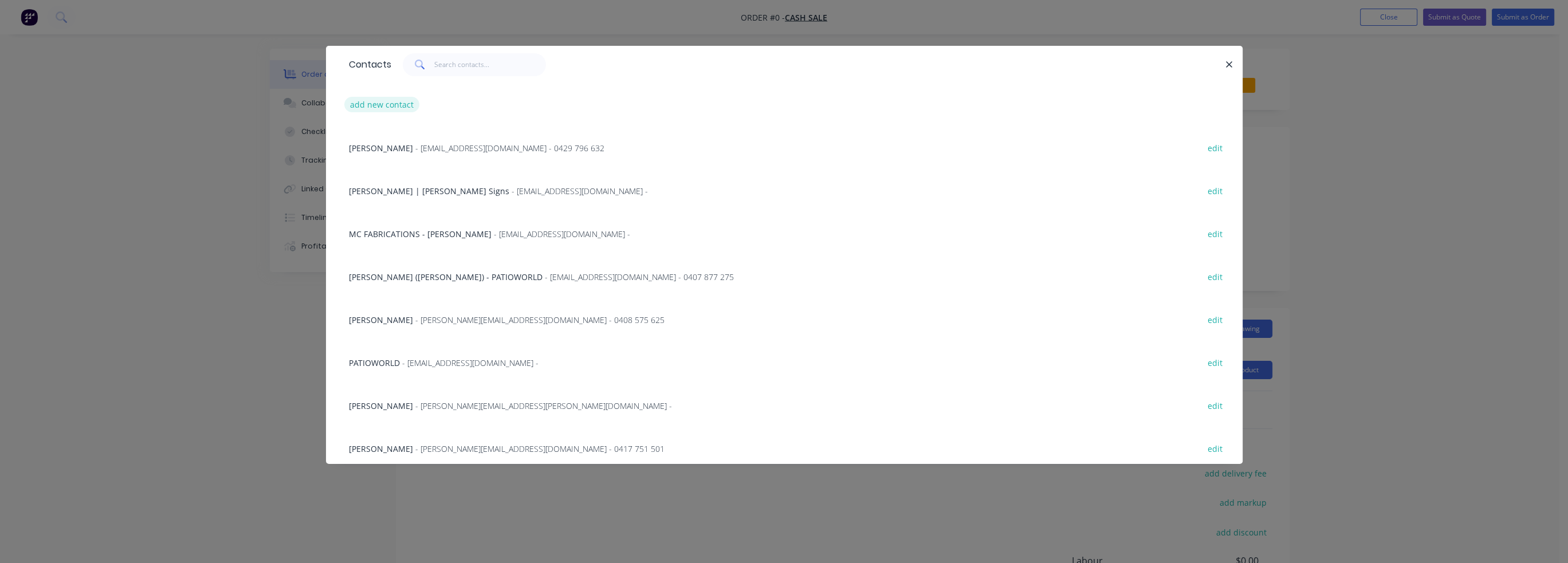
click at [376, 105] on button "add new contact" at bounding box center [382, 104] width 75 height 15
select select "AU"
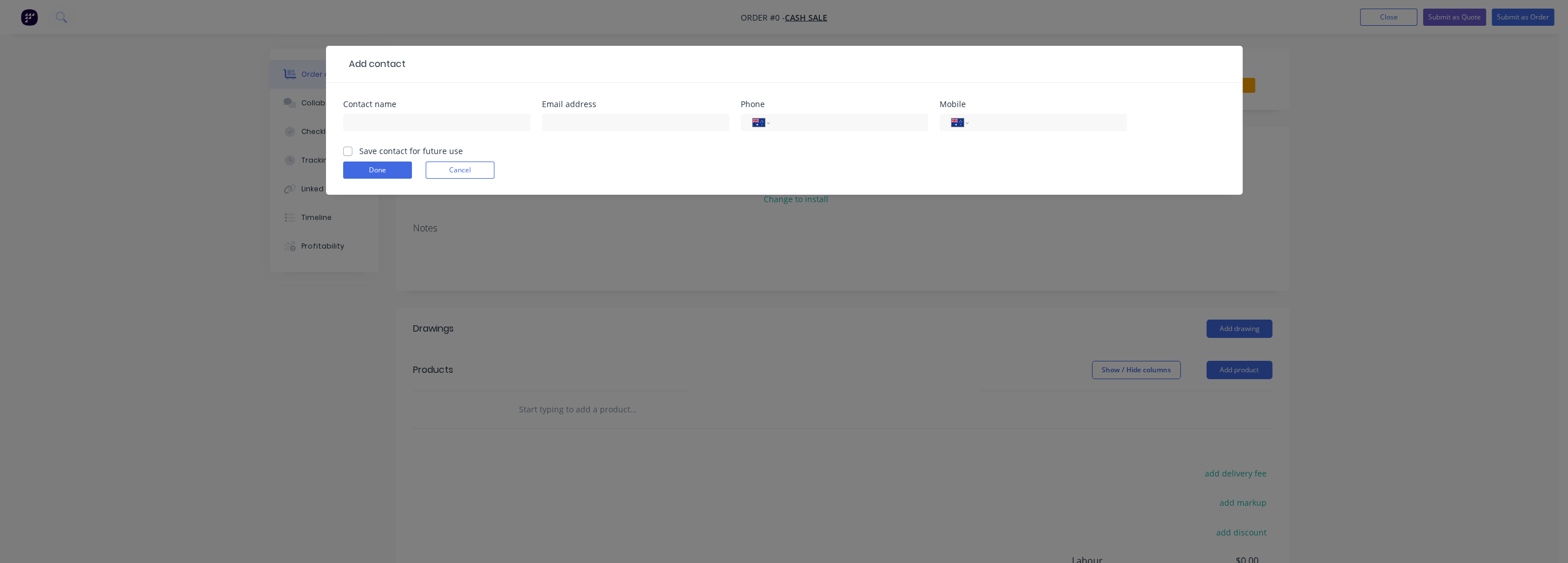
click at [377, 102] on div "Contact name" at bounding box center [437, 104] width 187 height 8
drag, startPoint x: 376, startPoint y: 114, endPoint x: 380, endPoint y: 118, distance: 5.7
click at [376, 117] on input "text" at bounding box center [437, 122] width 187 height 17
type input "[PERSON_NAME]"
click at [1070, 134] on div "International [GEOGRAPHIC_DATA] [GEOGRAPHIC_DATA] [GEOGRAPHIC_DATA] [GEOGRAPHIC…" at bounding box center [1033, 128] width 187 height 34
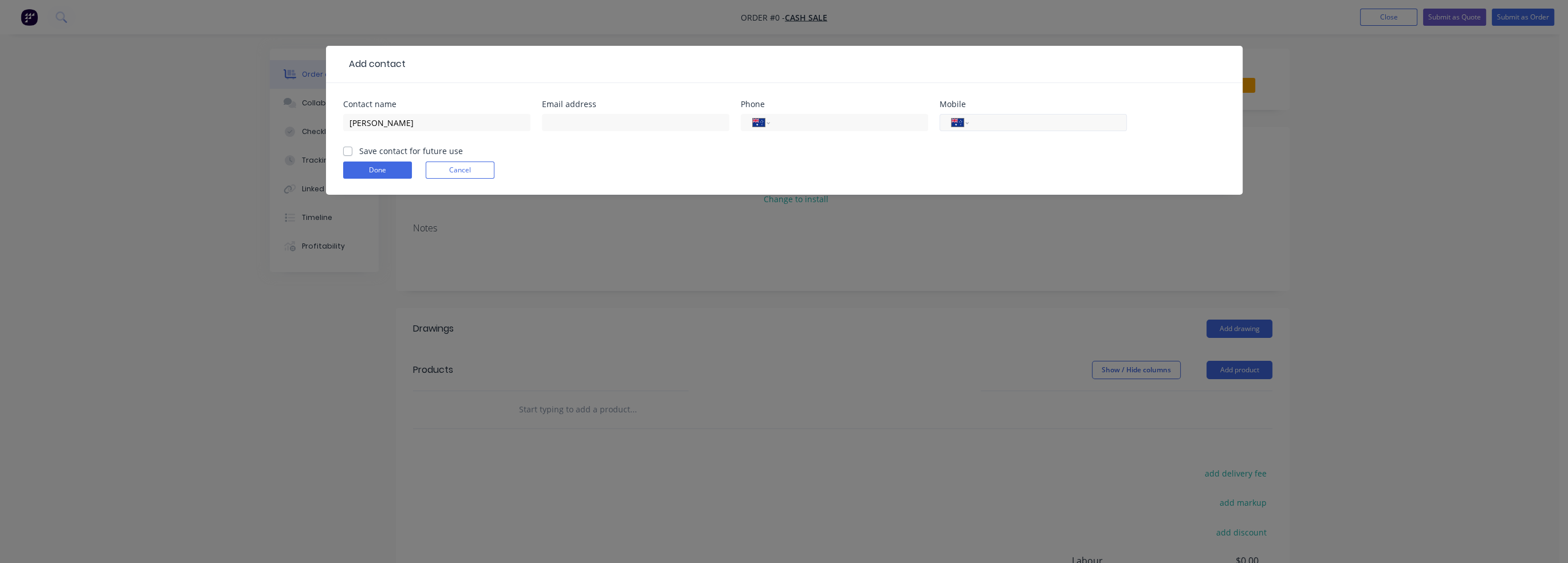
click at [1060, 122] on input "tel" at bounding box center [1045, 123] width 137 height 13
type input "0435 895 962"
click at [360, 151] on label "Save contact for future use" at bounding box center [411, 151] width 104 height 12
click at [349, 151] on input "Save contact for future use" at bounding box center [348, 151] width 9 height 11
checkbox input "true"
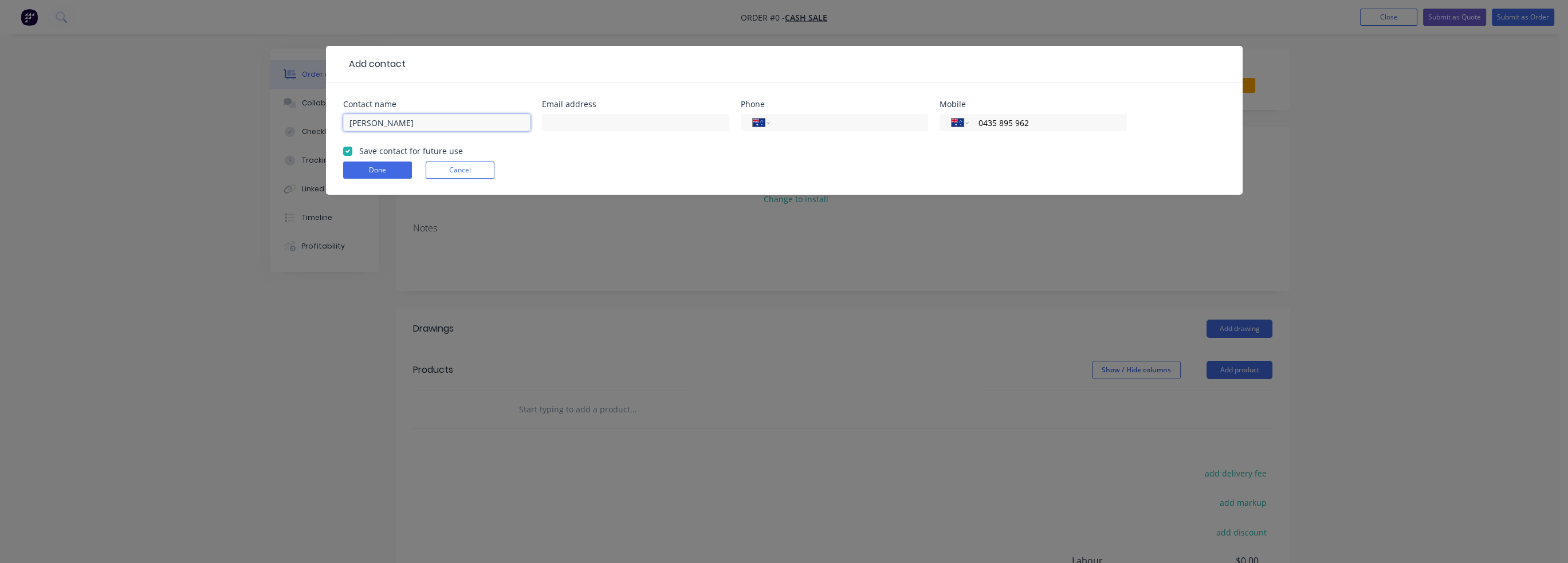
click at [418, 126] on input "[PERSON_NAME]" at bounding box center [437, 122] width 187 height 17
type input "[PERSON_NAME] - [PERSON_NAME] Plumbing"
click at [382, 169] on button "Done" at bounding box center [377, 169] width 69 height 17
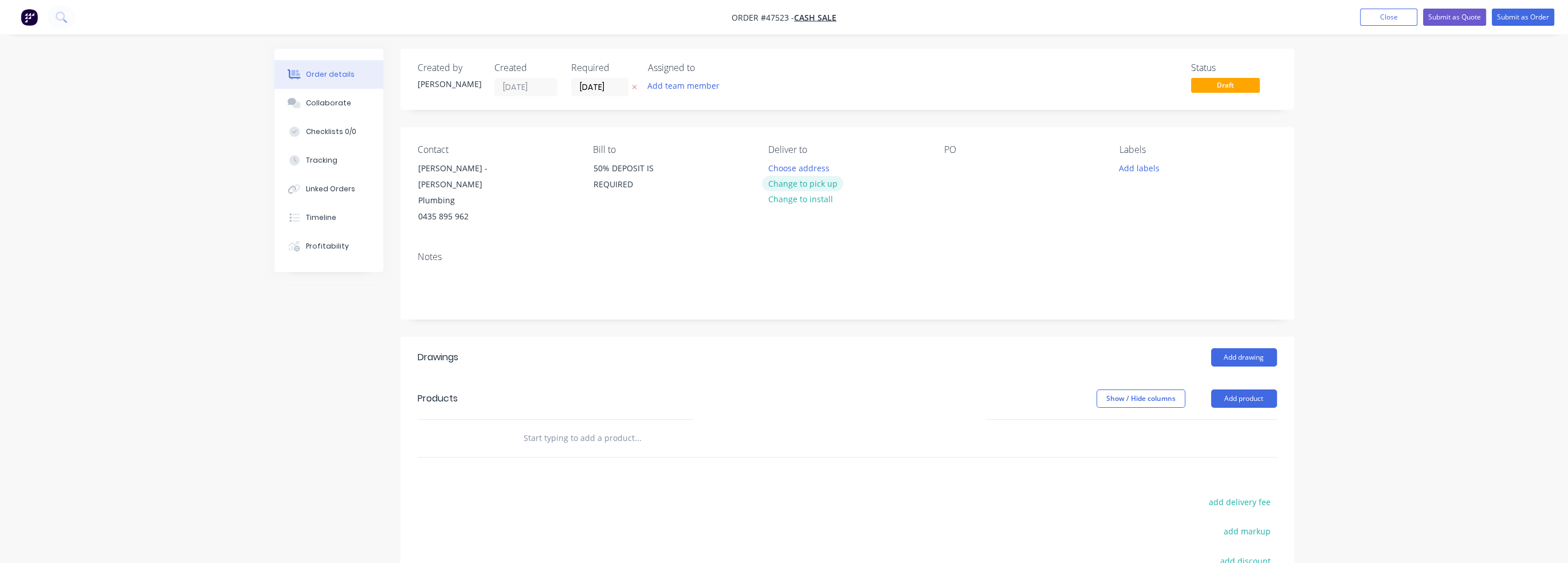
click at [819, 185] on button "Change to pick up" at bounding box center [802, 183] width 82 height 15
click at [611, 90] on input "[DATE]" at bounding box center [600, 87] width 56 height 17
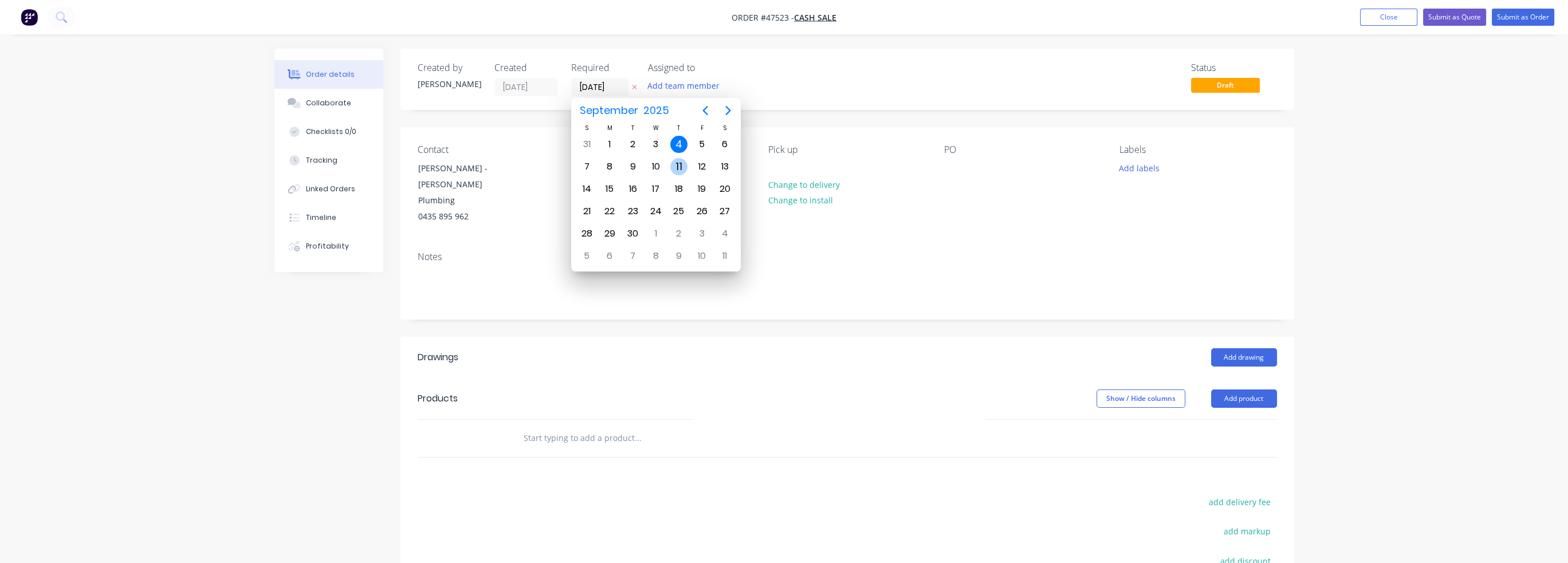
click at [678, 166] on div "11" at bounding box center [679, 166] width 17 height 17
type input "[DATE]"
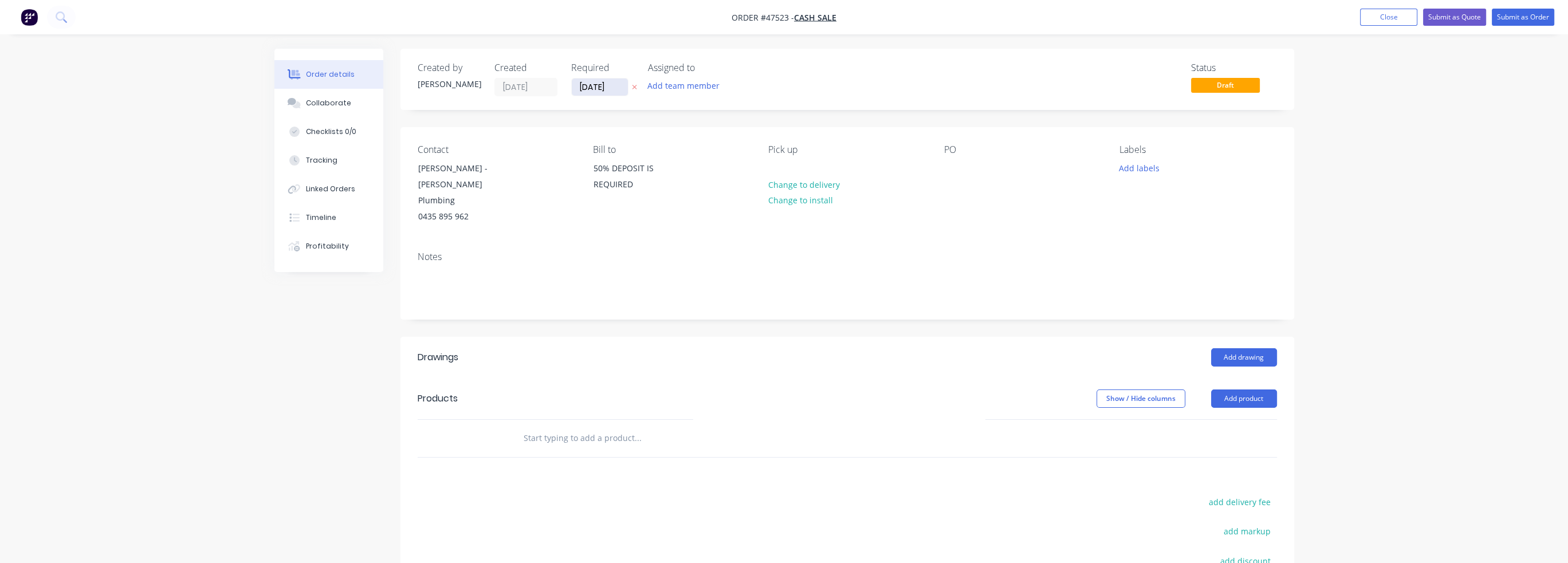
click at [604, 82] on input "[DATE]" at bounding box center [600, 87] width 56 height 17
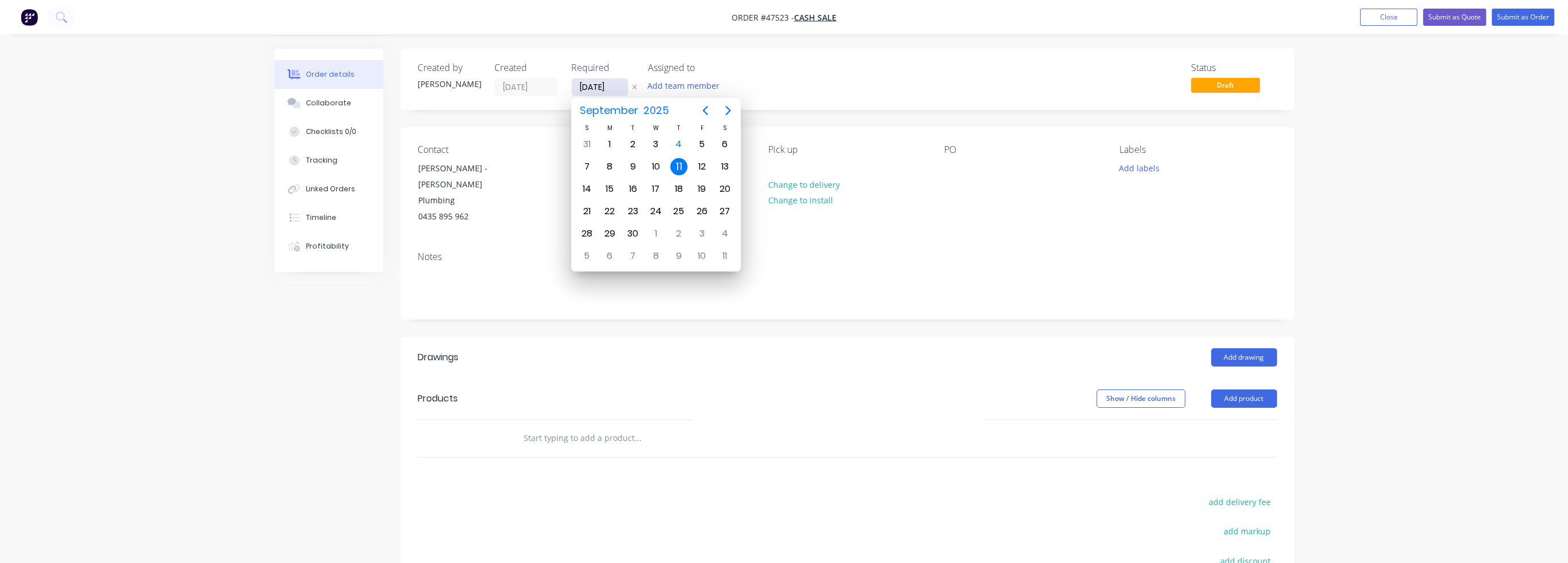
click at [607, 83] on input "[DATE]" at bounding box center [600, 87] width 56 height 17
click at [1210, 216] on div "Contact [PERSON_NAME] - [PERSON_NAME] Plumbing 0435 895 962 Bill to 50% DEPOSIT…" at bounding box center [847, 185] width 894 height 115
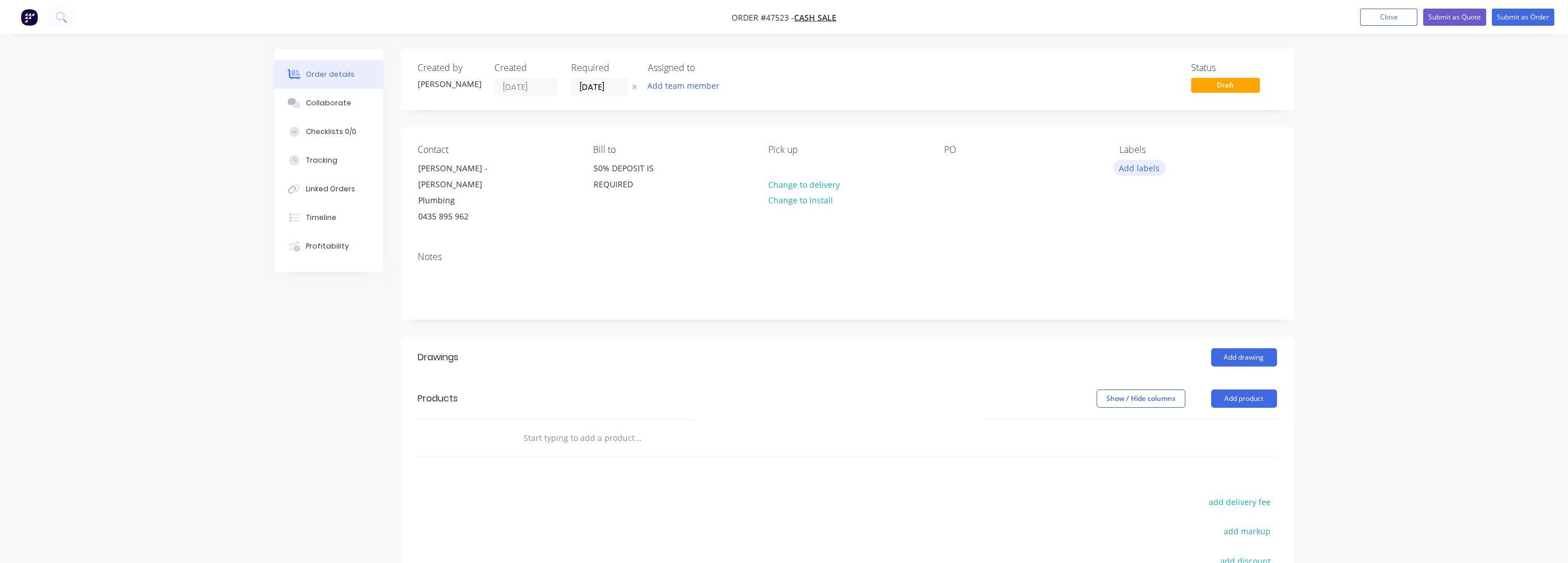
click at [1148, 168] on button "Add labels" at bounding box center [1139, 167] width 53 height 15
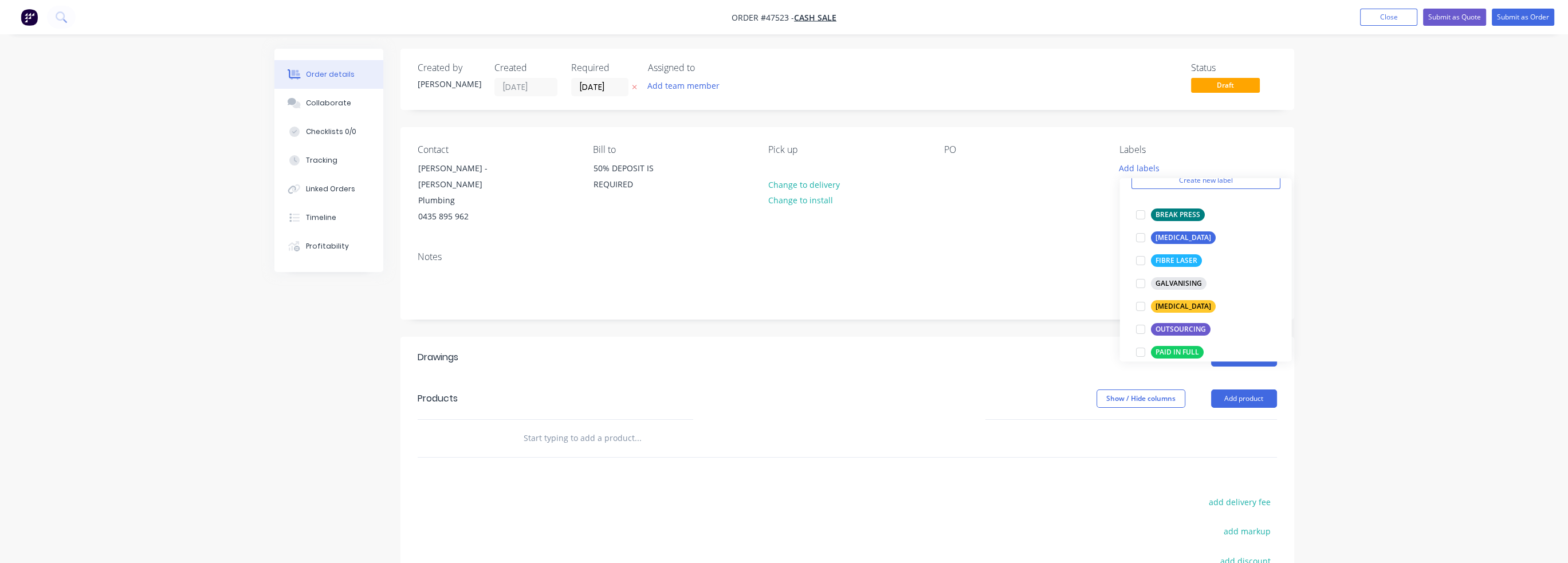
scroll to position [83, 0]
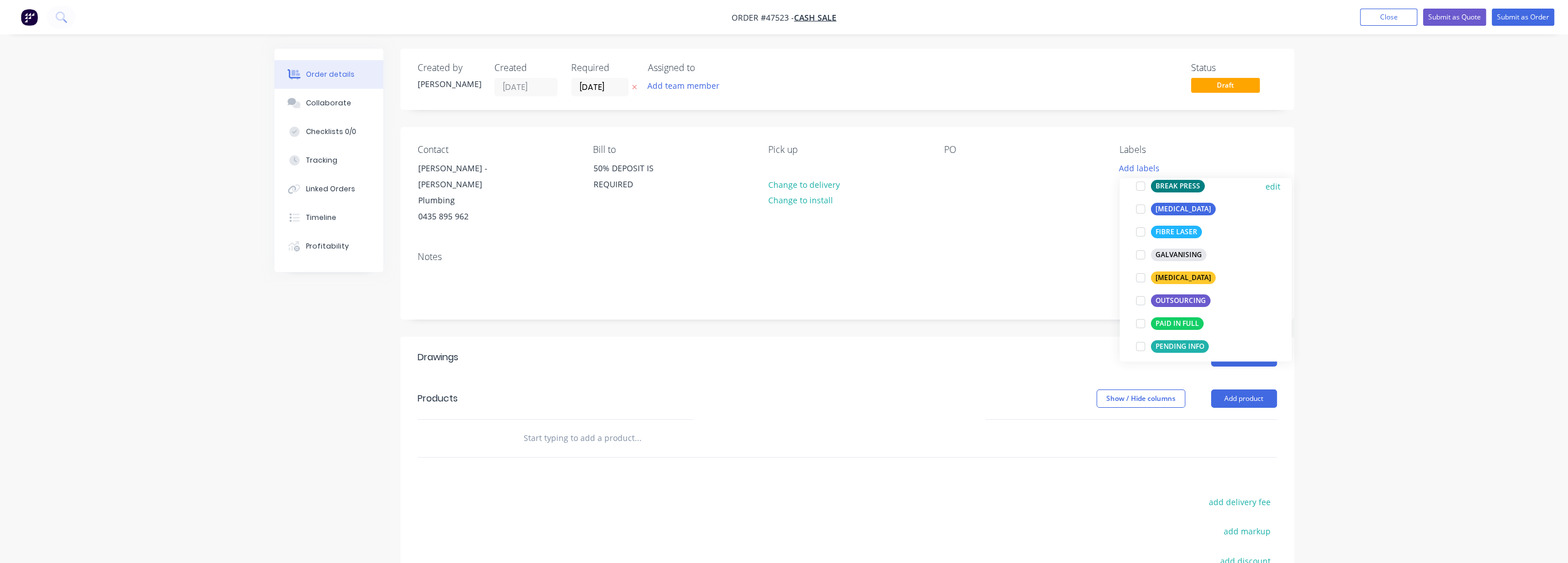
click at [1141, 186] on div at bounding box center [1140, 186] width 23 height 23
click at [1141, 212] on div at bounding box center [1140, 204] width 23 height 23
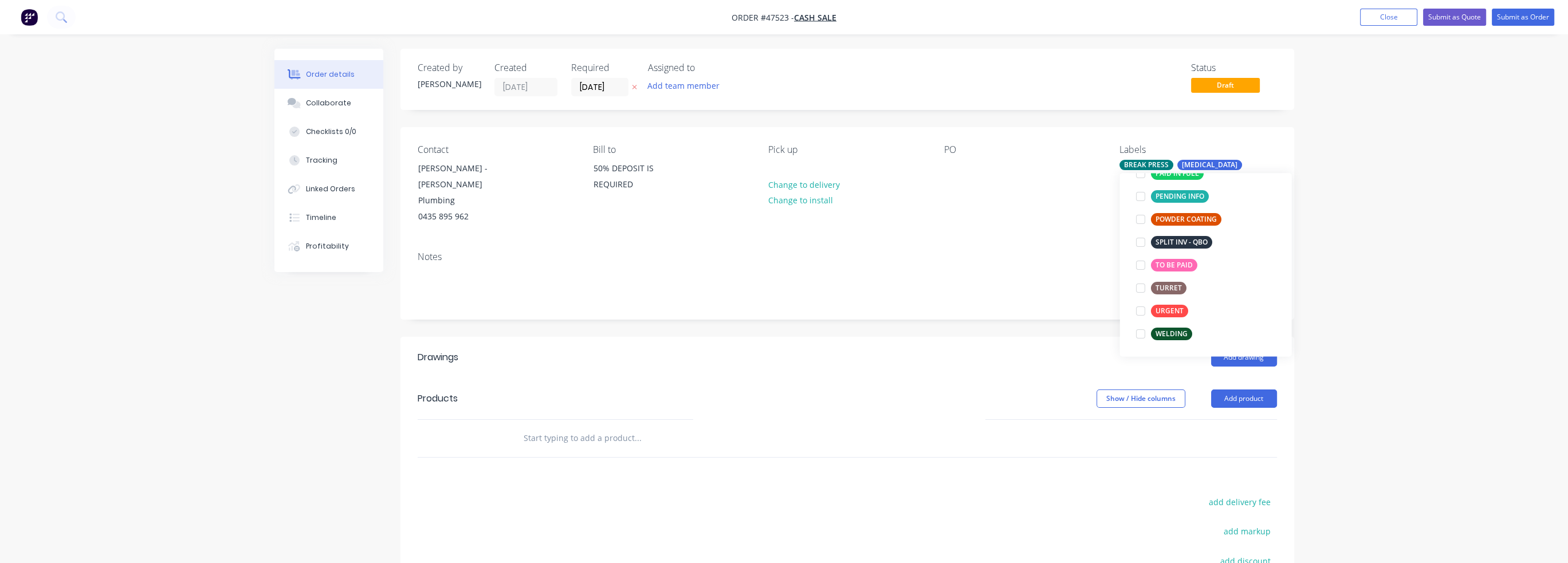
scroll to position [230, 0]
click at [1144, 312] on div at bounding box center [1140, 311] width 23 height 23
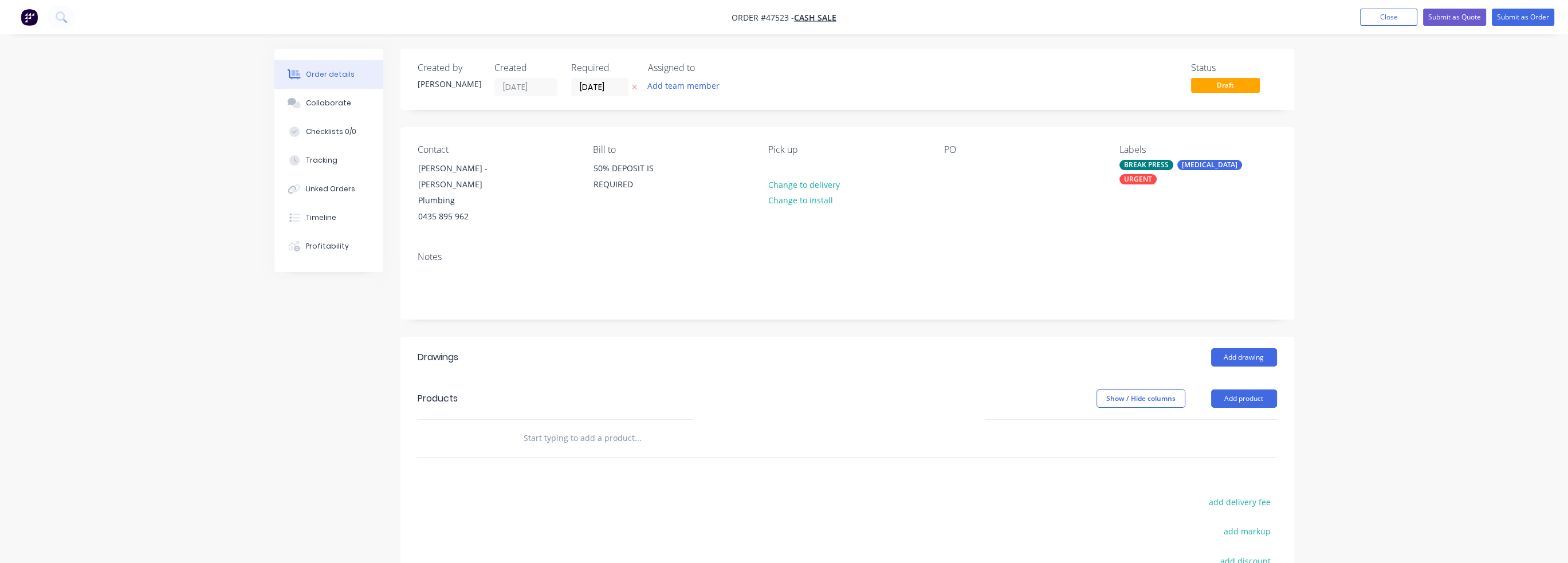
click at [1413, 326] on div "Order details Collaborate Checklists 0/0 Tracking Linked Orders Timeline Profit…" at bounding box center [784, 362] width 1568 height 725
click at [706, 88] on button "Add team member" at bounding box center [683, 85] width 84 height 15
drag, startPoint x: 695, startPoint y: 148, endPoint x: 708, endPoint y: 151, distance: 13.3
click at [697, 148] on div "[PERSON_NAME] (You)" at bounding box center [740, 149] width 115 height 12
click at [602, 433] on div at bounding box center [715, 438] width 412 height 38
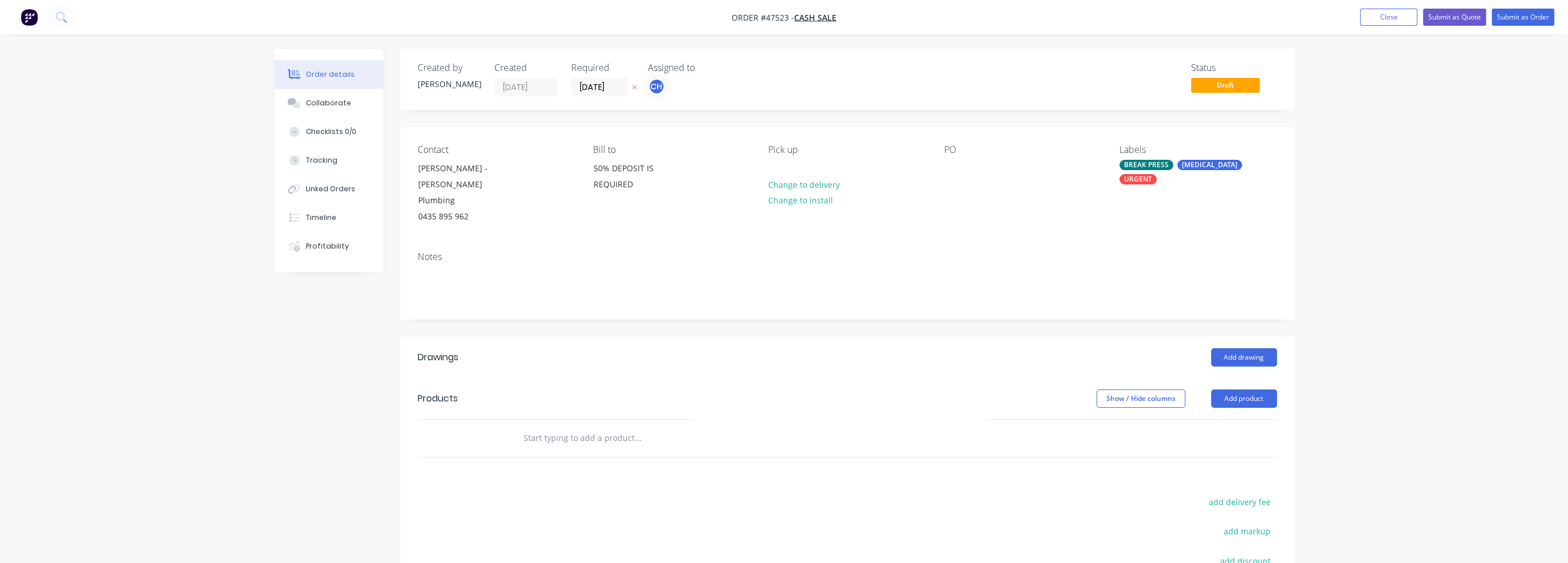
click at [536, 429] on input "text" at bounding box center [638, 438] width 230 height 23
click at [1244, 390] on button "Add product" at bounding box center [1244, 399] width 66 height 18
click at [1388, 17] on button "Close" at bounding box center [1389, 17] width 57 height 17
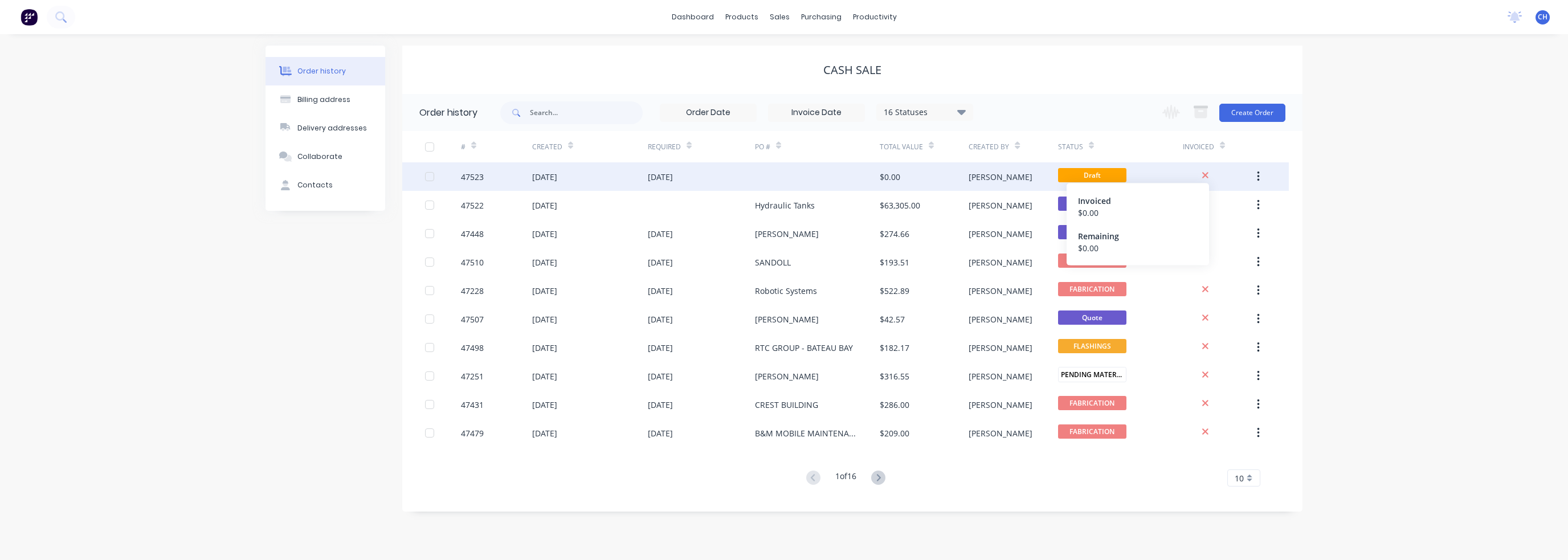
click at [1205, 174] on icon at bounding box center [1205, 175] width 6 height 6
click at [1261, 177] on button "button" at bounding box center [1259, 177] width 27 height 21
click at [1210, 207] on div "Archive" at bounding box center [1218, 206] width 87 height 17
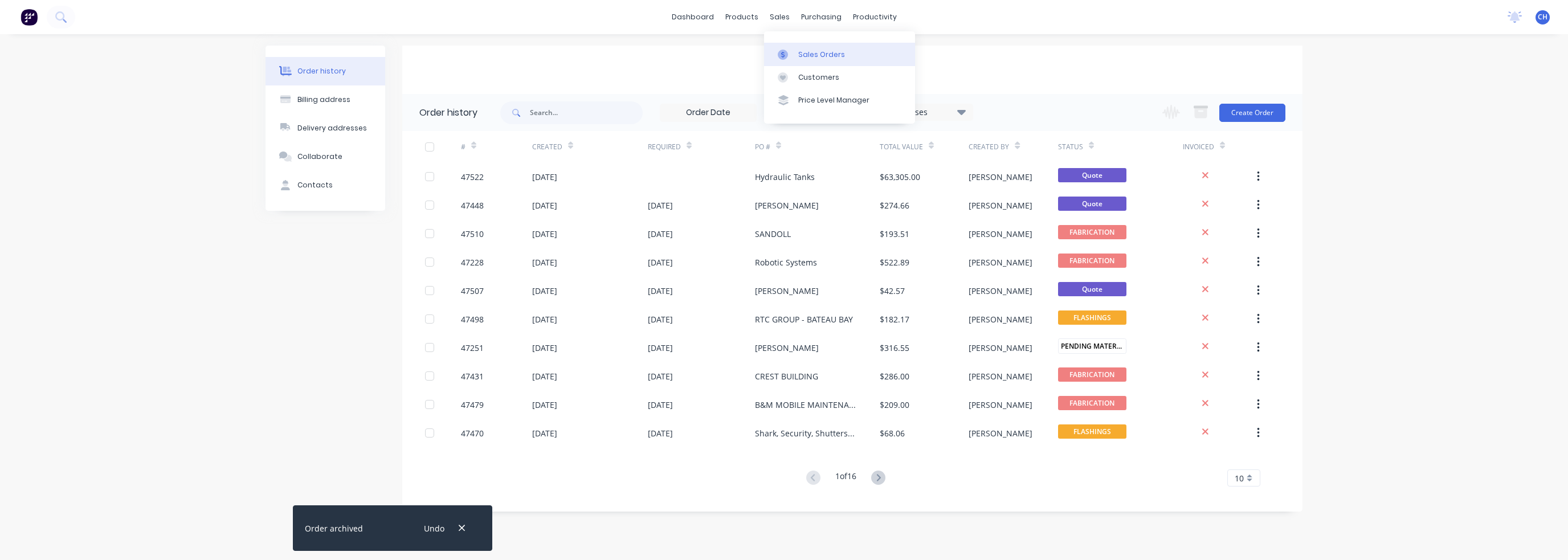
click at [797, 56] on link "Sales Orders" at bounding box center [839, 54] width 151 height 23
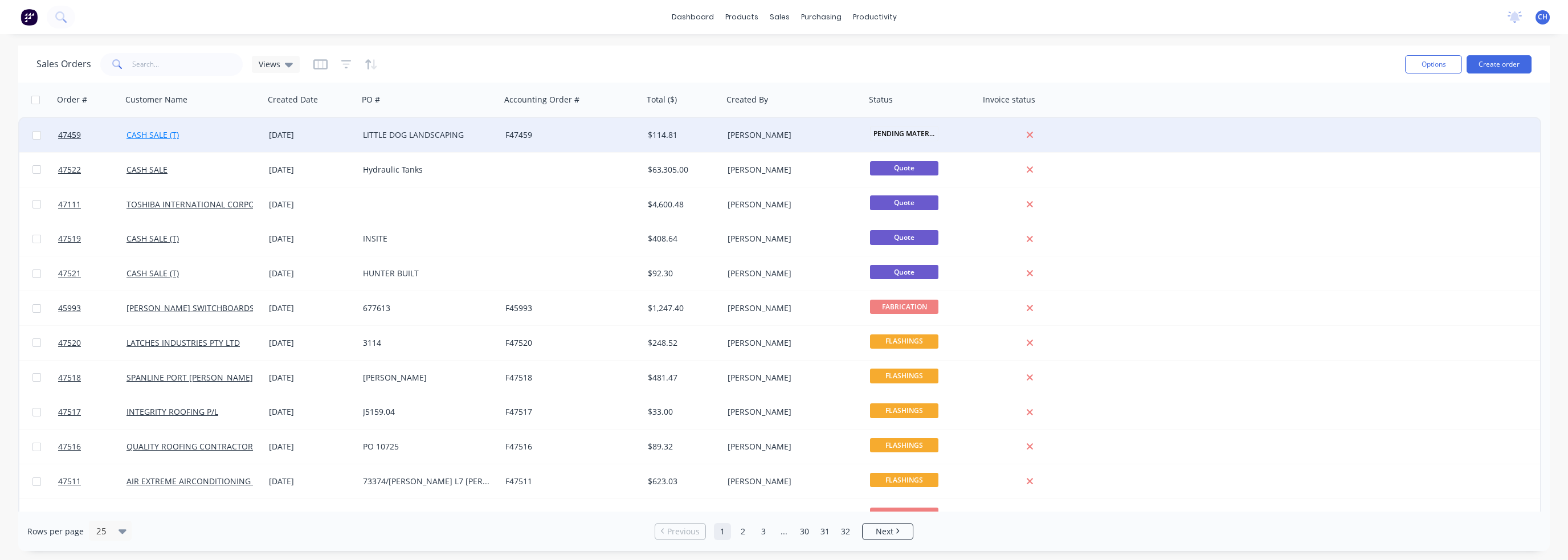
click at [155, 135] on link "CASH SALE (T)" at bounding box center [152, 135] width 53 height 11
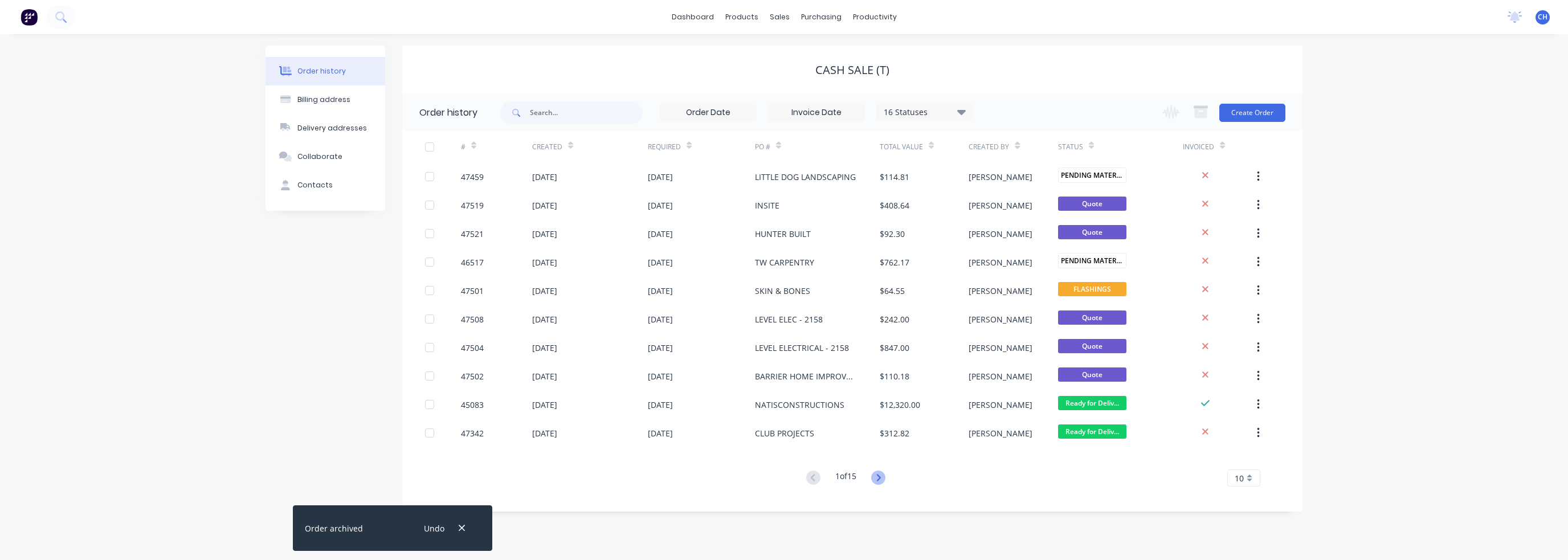
click at [880, 476] on icon at bounding box center [878, 478] width 4 height 7
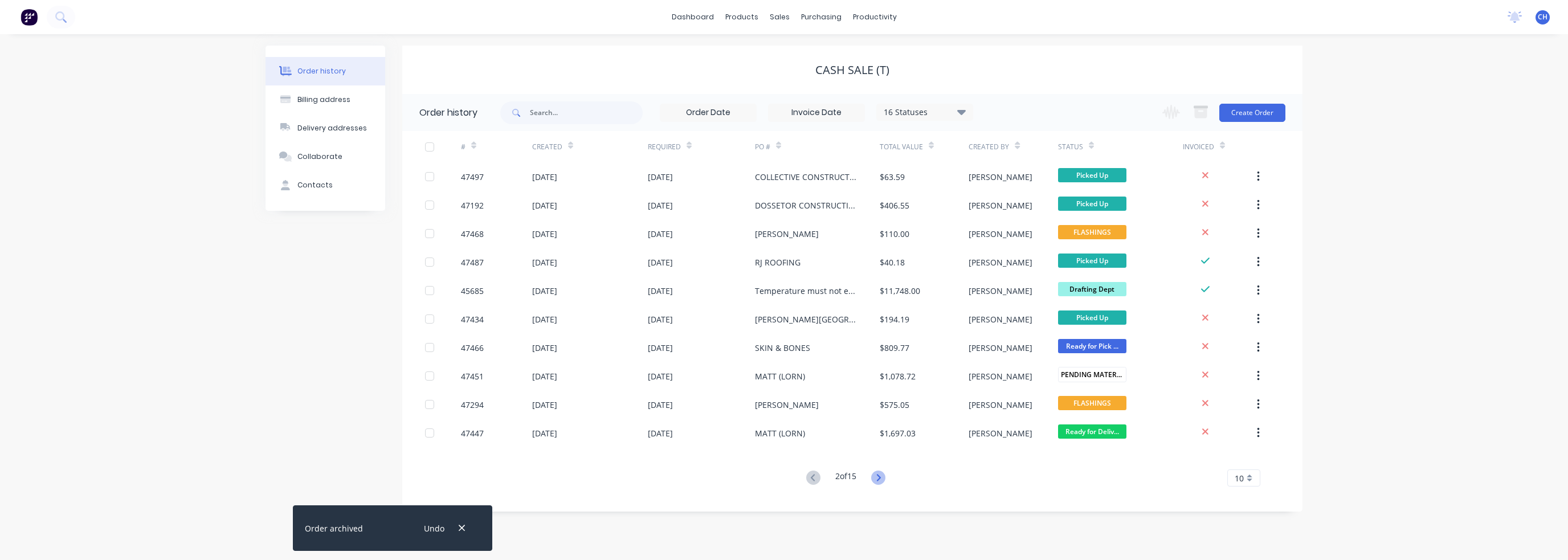
click at [878, 477] on icon at bounding box center [878, 478] width 14 height 14
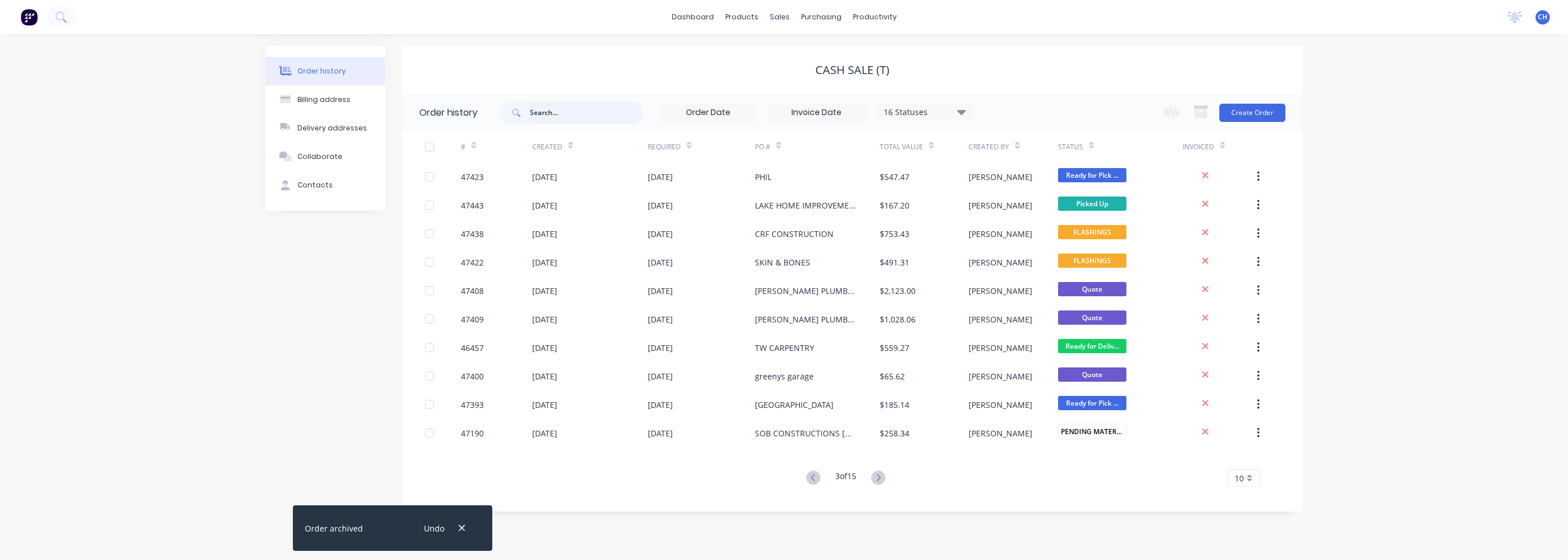
click at [578, 111] on input "text" at bounding box center [586, 113] width 113 height 23
type input "h"
type input "[PERSON_NAME]"
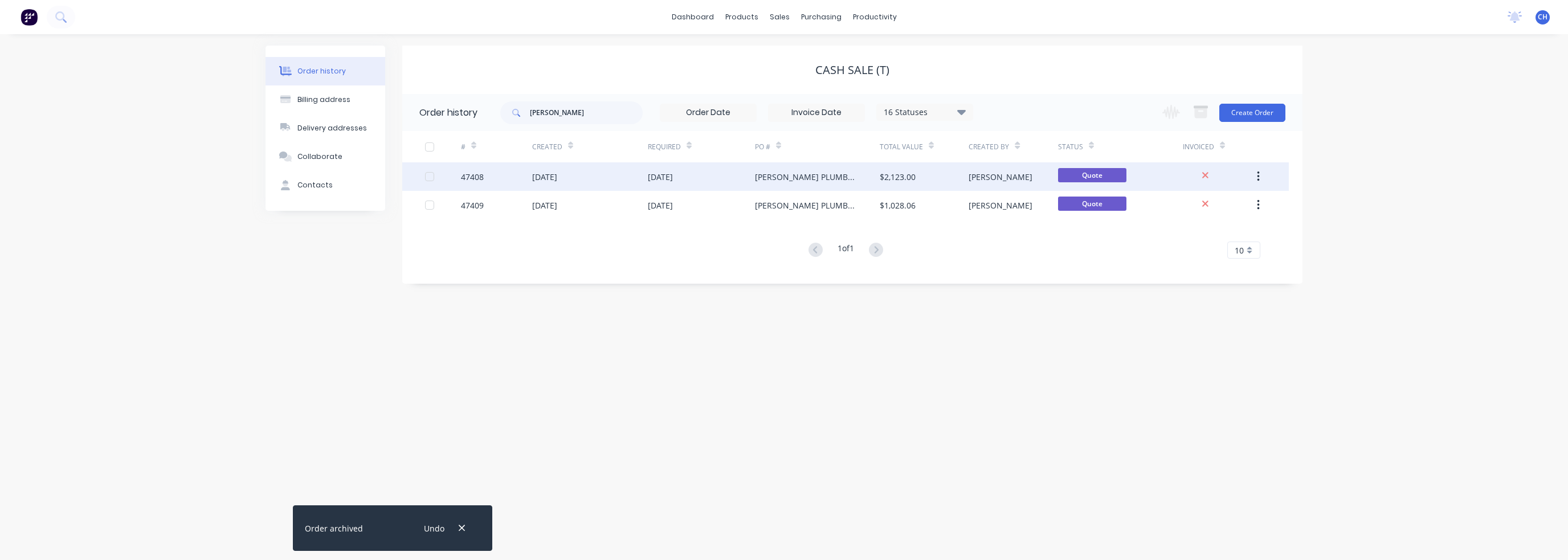
click at [911, 178] on div "$2,123.00" at bounding box center [898, 177] width 36 height 12
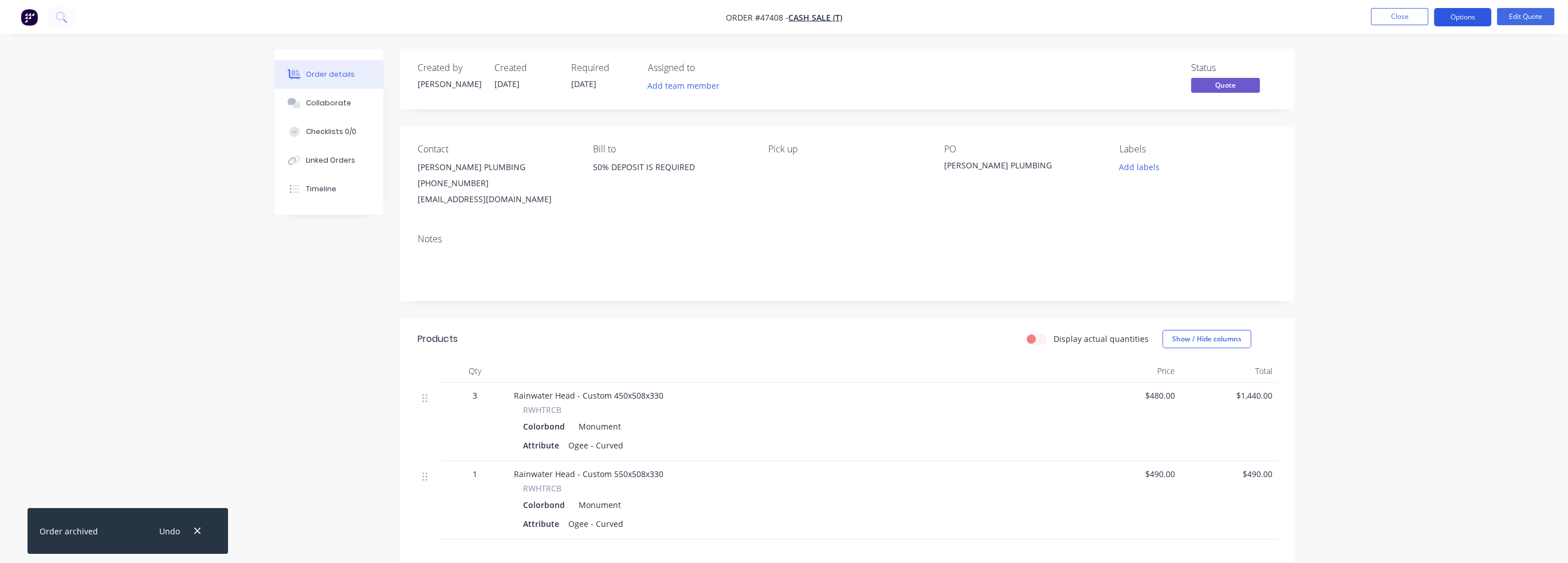
click at [1479, 18] on button "Options" at bounding box center [1463, 17] width 57 height 18
click at [1434, 139] on div "Convert to Order" at bounding box center [1429, 138] width 106 height 17
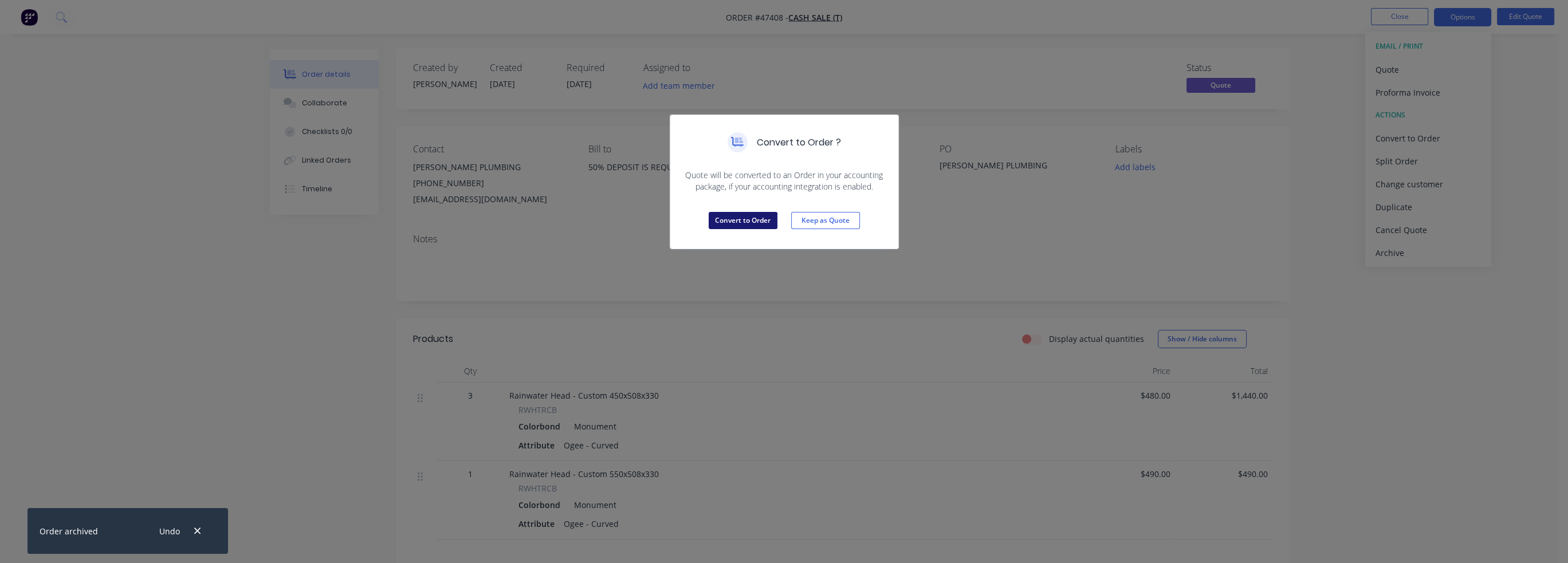
click at [758, 222] on button "Convert to Order" at bounding box center [743, 220] width 69 height 17
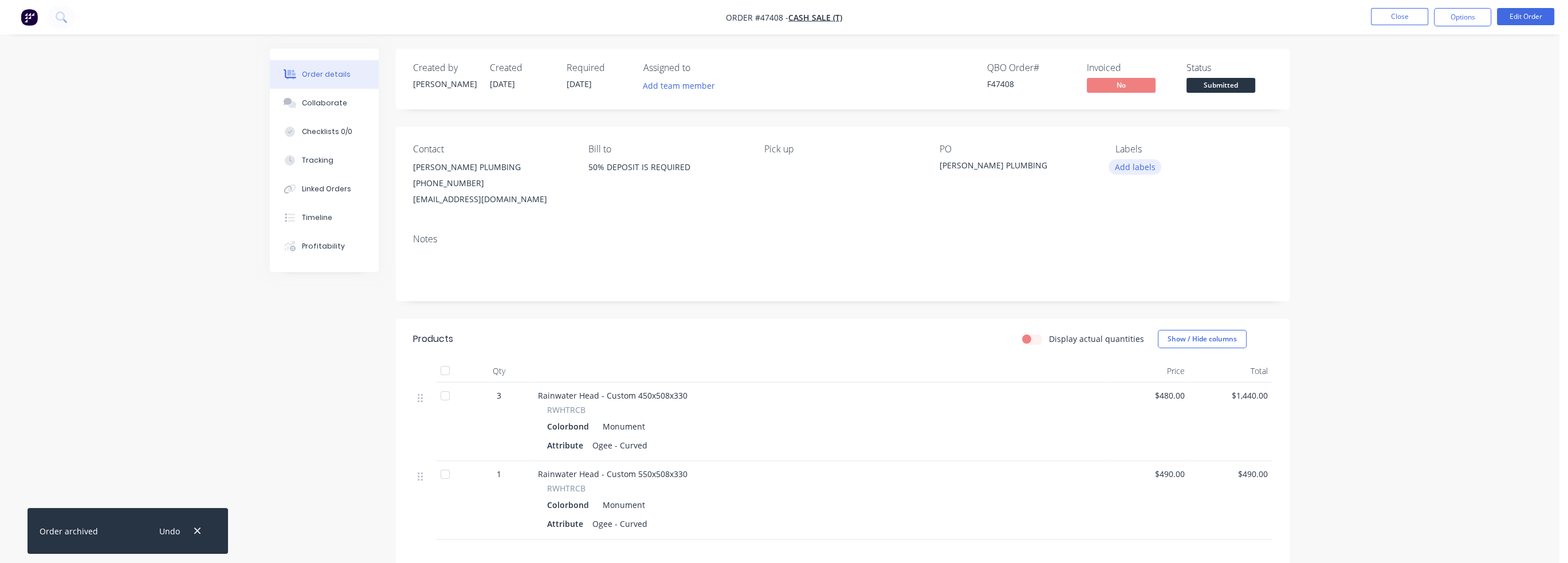
click at [1150, 164] on button "Add labels" at bounding box center [1135, 167] width 53 height 15
click at [1136, 292] on div at bounding box center [1136, 292] width 23 height 23
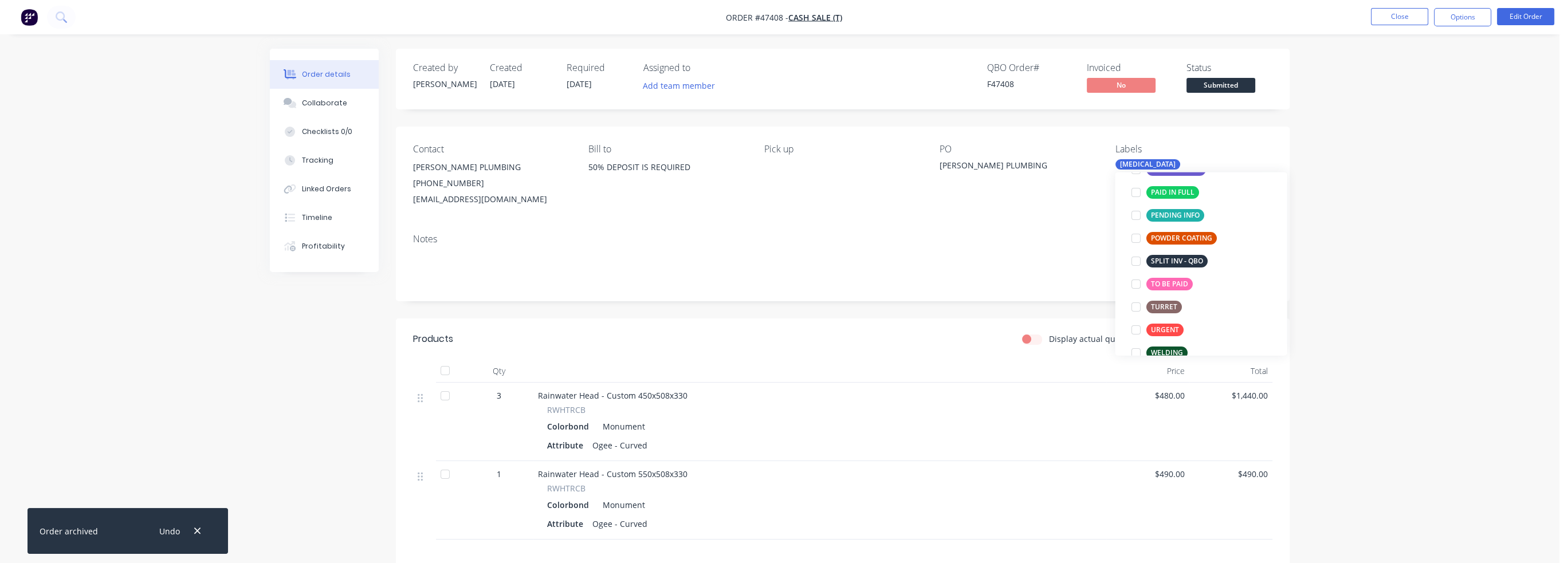
scroll to position [230, 0]
click at [1135, 307] on div at bounding box center [1136, 310] width 23 height 23
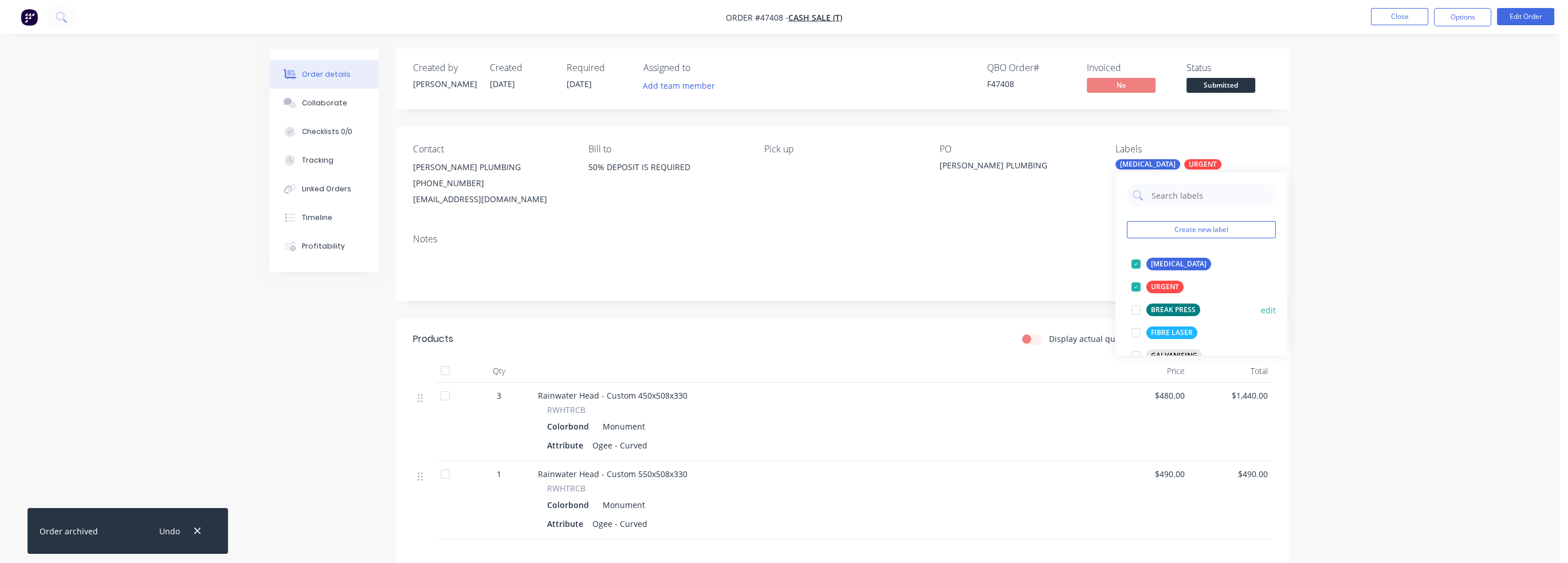
click at [1141, 314] on div at bounding box center [1136, 310] width 23 height 23
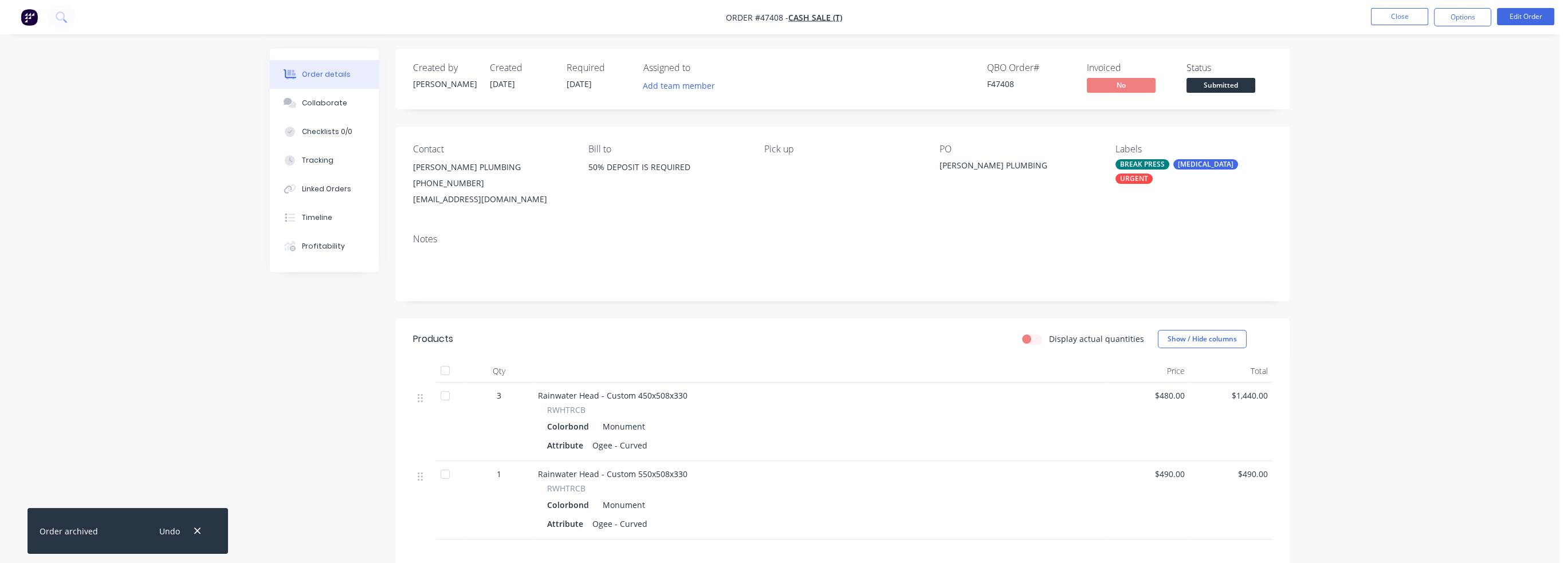
click at [1384, 229] on div "Order details Collaborate Checklists 0/0 Tracking Linked Orders Timeline Profit…" at bounding box center [780, 359] width 1560 height 718
click at [652, 84] on button "Add team member" at bounding box center [680, 85] width 84 height 15
click at [697, 143] on div "[PERSON_NAME] (You)" at bounding box center [736, 149] width 115 height 12
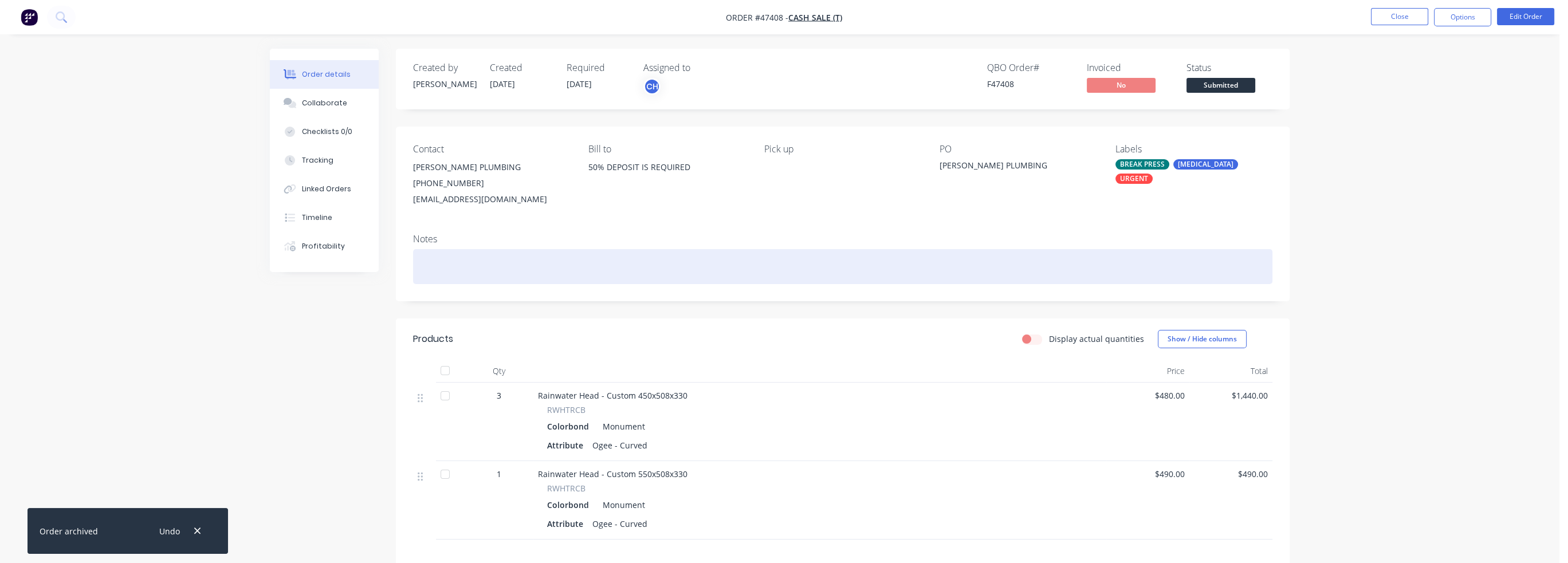
click at [889, 279] on div at bounding box center [843, 266] width 860 height 35
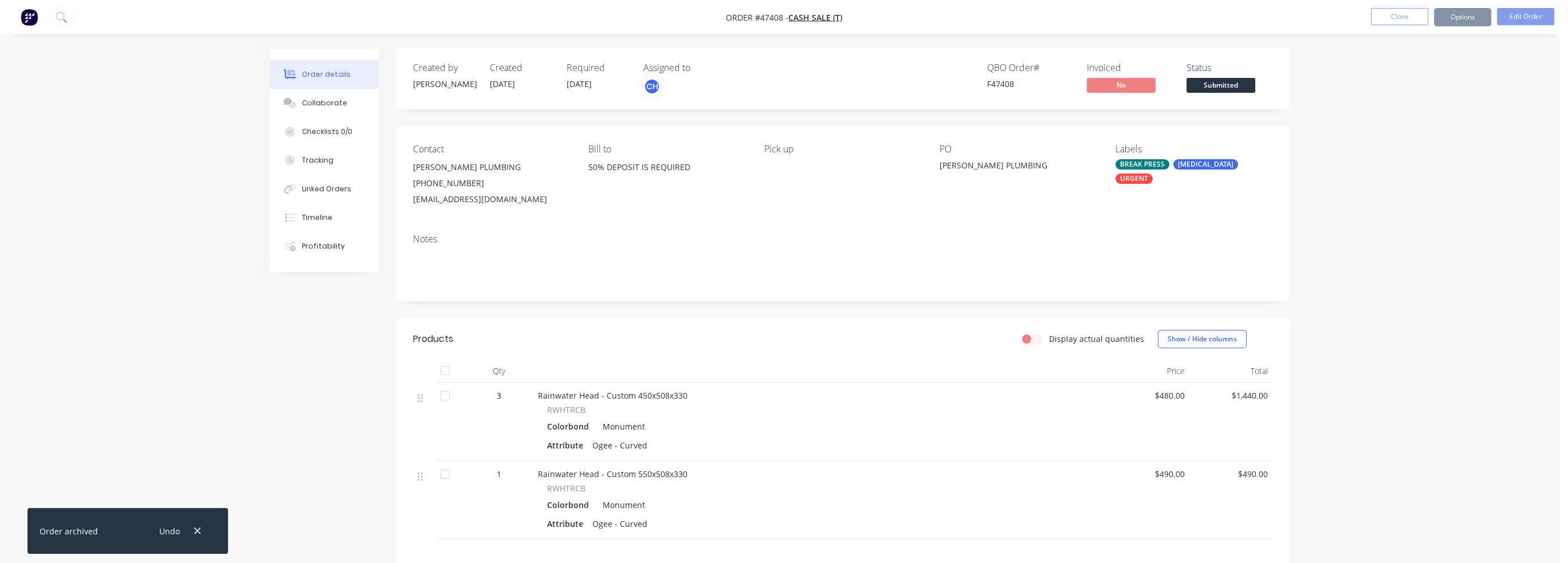
click at [1458, 211] on div "Order details Collaborate Checklists 0/0 Tracking Linked Orders Timeline Profit…" at bounding box center [780, 359] width 1560 height 718
click at [1457, 17] on button "Options" at bounding box center [1463, 17] width 57 height 18
click at [1416, 135] on div "Work Order" at bounding box center [1429, 138] width 106 height 17
click at [1422, 117] on div "Without pricing" at bounding box center [1429, 116] width 106 height 17
